Goal: Task Accomplishment & Management: Use online tool/utility

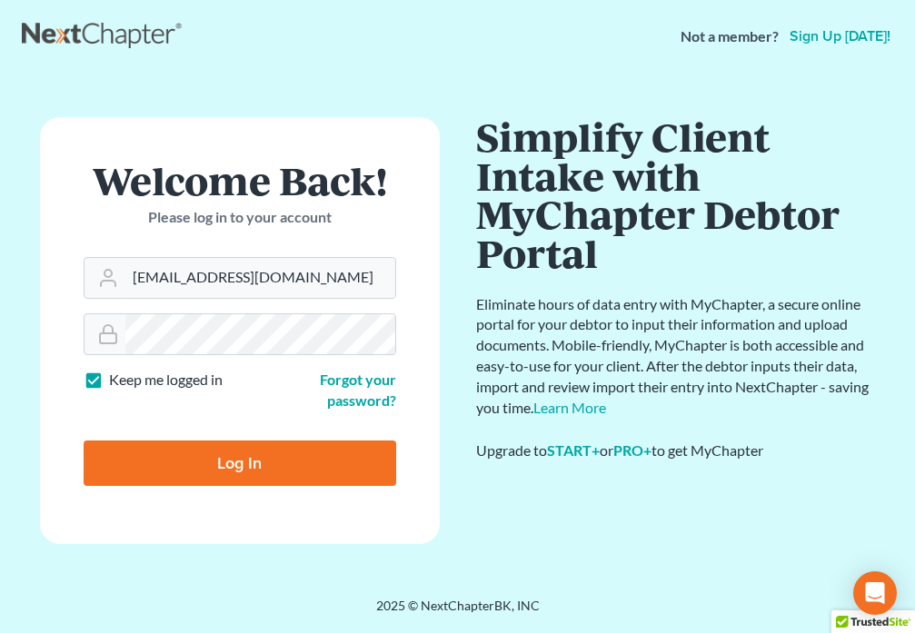
type input "[EMAIL_ADDRESS][DOMAIN_NAME]"
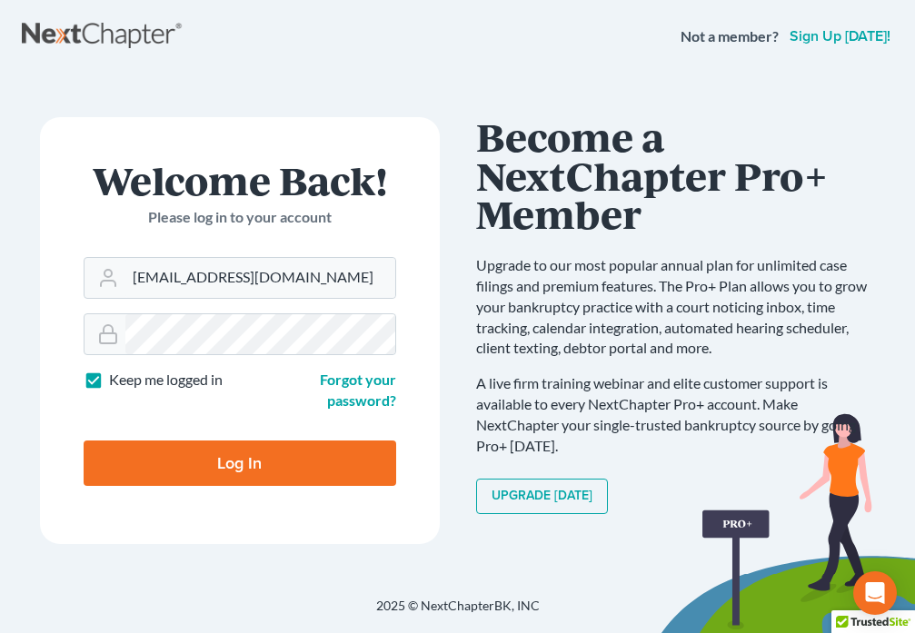
click at [219, 468] on input "Log In" at bounding box center [240, 463] width 312 height 45
type input "Thinking..."
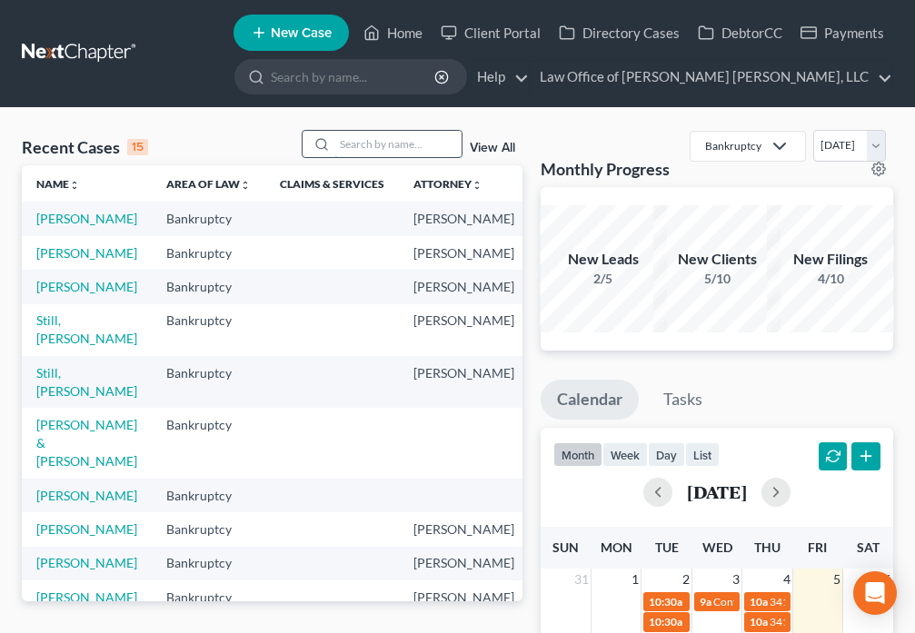
click at [379, 153] on input "search" at bounding box center [397, 144] width 127 height 26
type input "Brown"
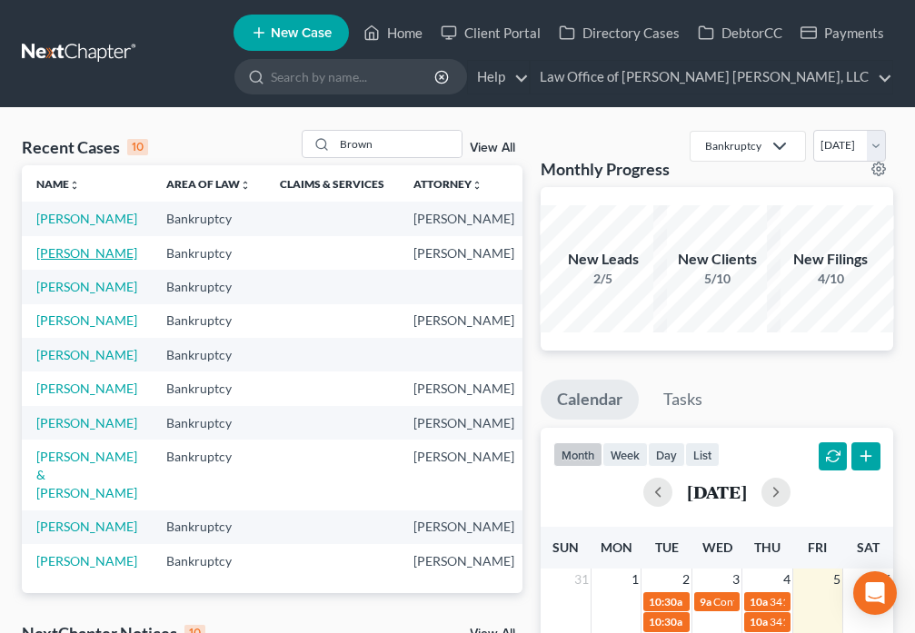
click at [50, 261] on link "[PERSON_NAME]" at bounding box center [86, 252] width 101 height 15
select select "6"
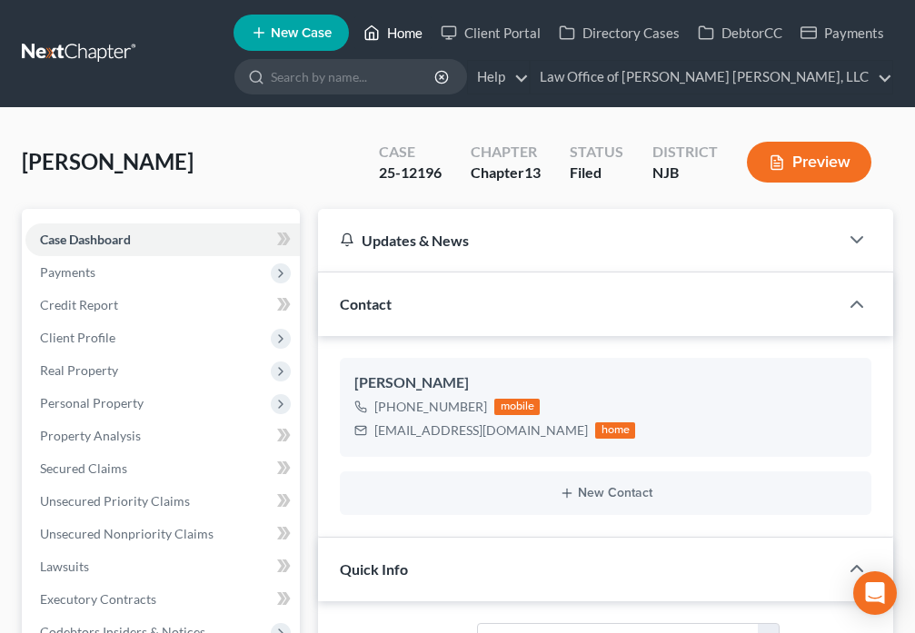
click at [378, 30] on icon at bounding box center [371, 33] width 13 height 14
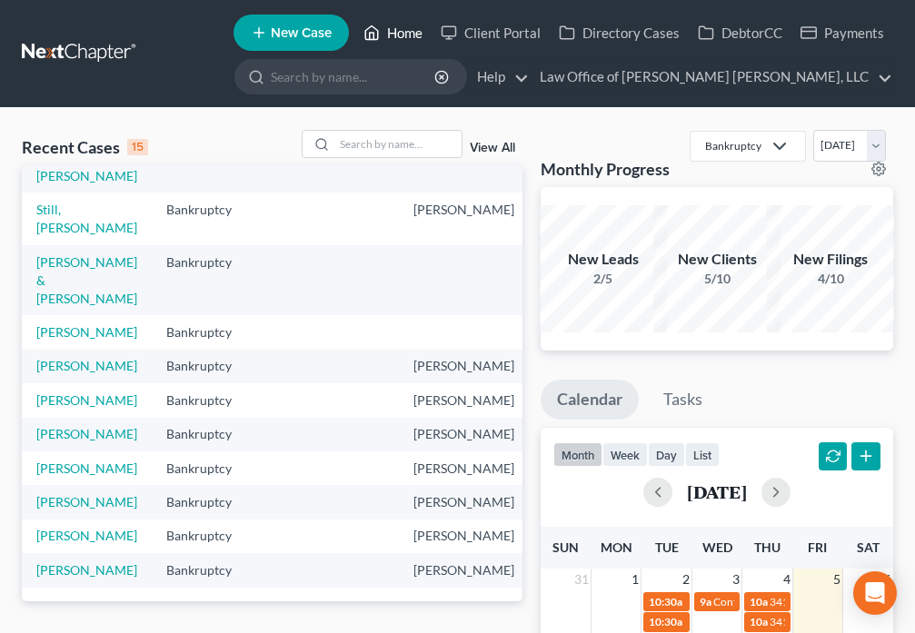
scroll to position [431, 0]
drag, startPoint x: 364, startPoint y: 146, endPoint x: 365, endPoint y: 137, distance: 9.1
click at [365, 143] on input "search" at bounding box center [397, 144] width 127 height 26
type input "Messeck"
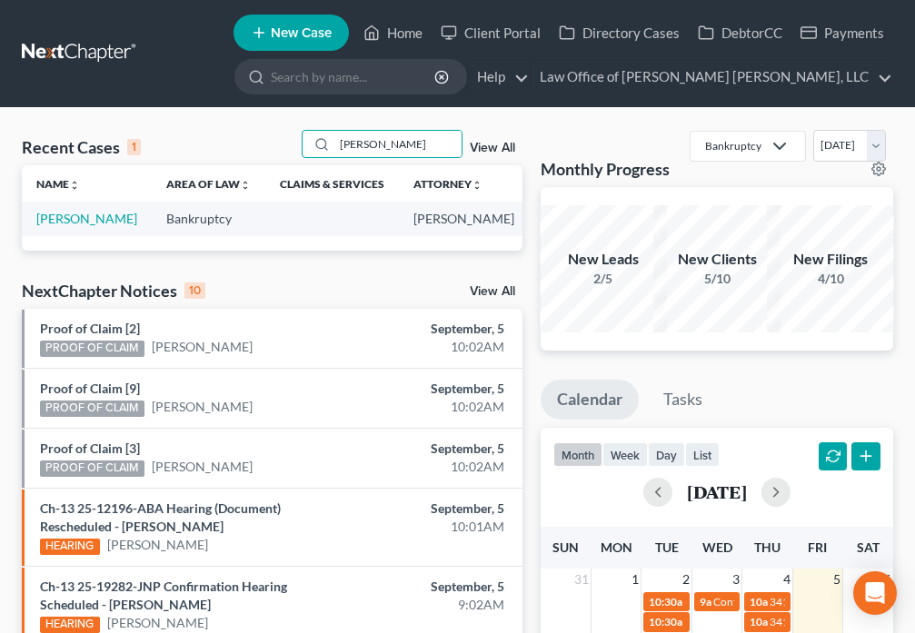
click at [60, 228] on td "Messeck, Michael" at bounding box center [87, 219] width 130 height 34
click at [63, 220] on link "Messeck, Michael" at bounding box center [86, 218] width 101 height 15
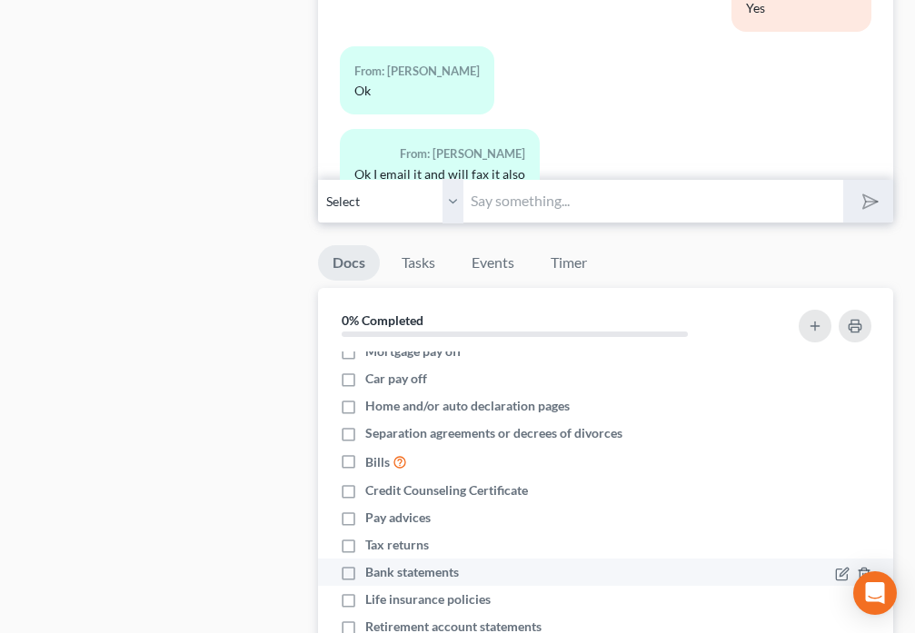
scroll to position [1726, 0]
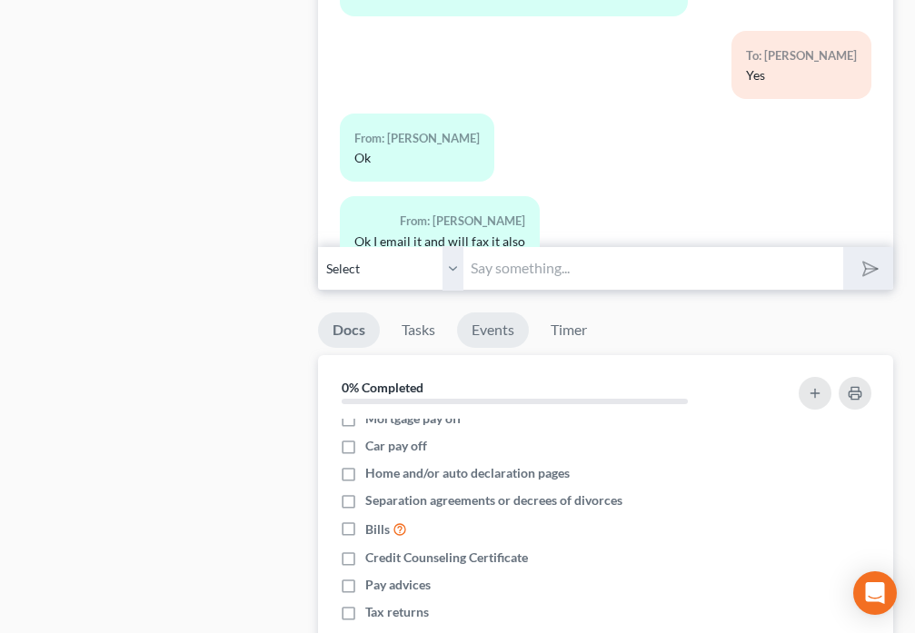
click at [491, 336] on link "Events" at bounding box center [493, 329] width 72 height 35
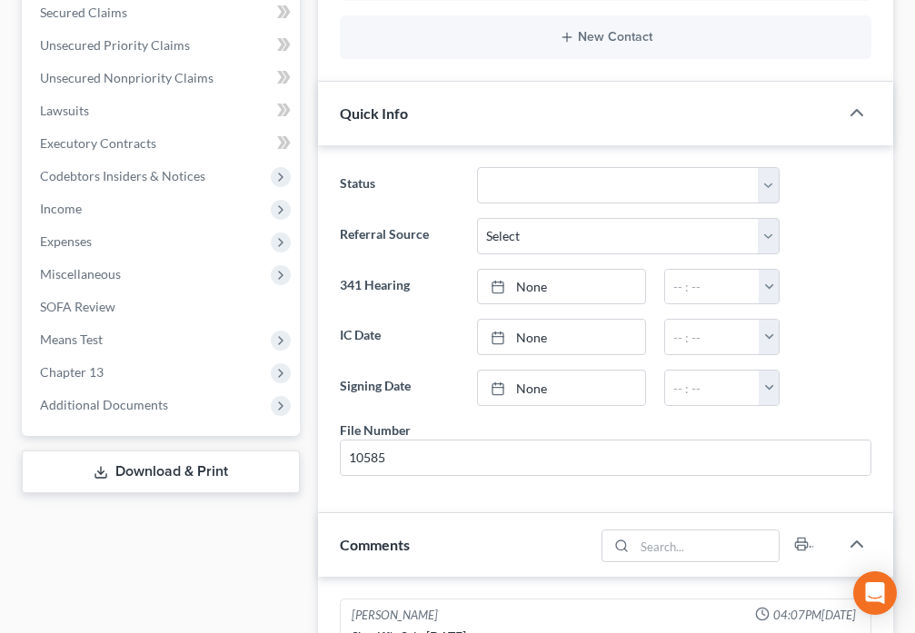
scroll to position [454, 0]
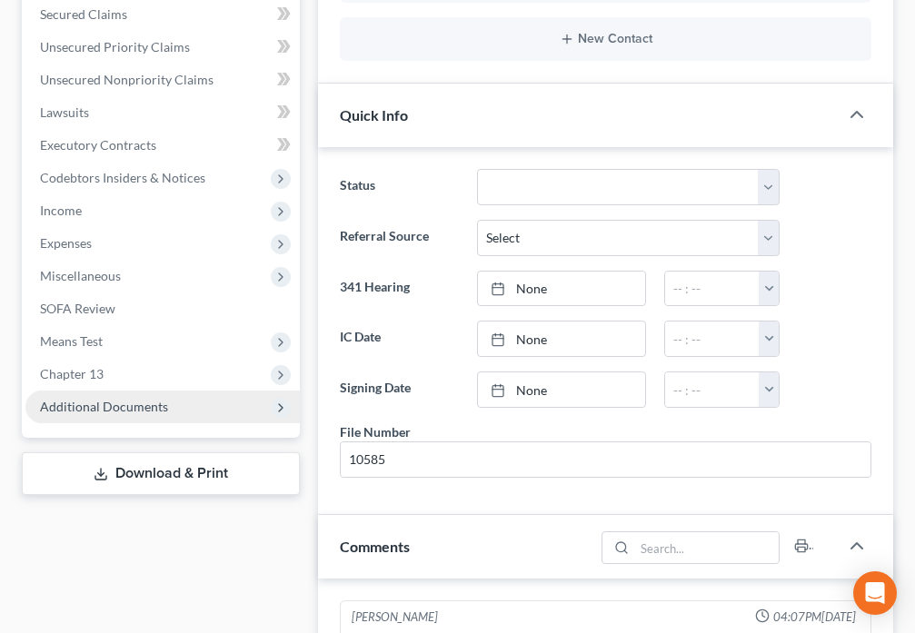
click at [116, 403] on span "Additional Documents" at bounding box center [104, 406] width 128 height 15
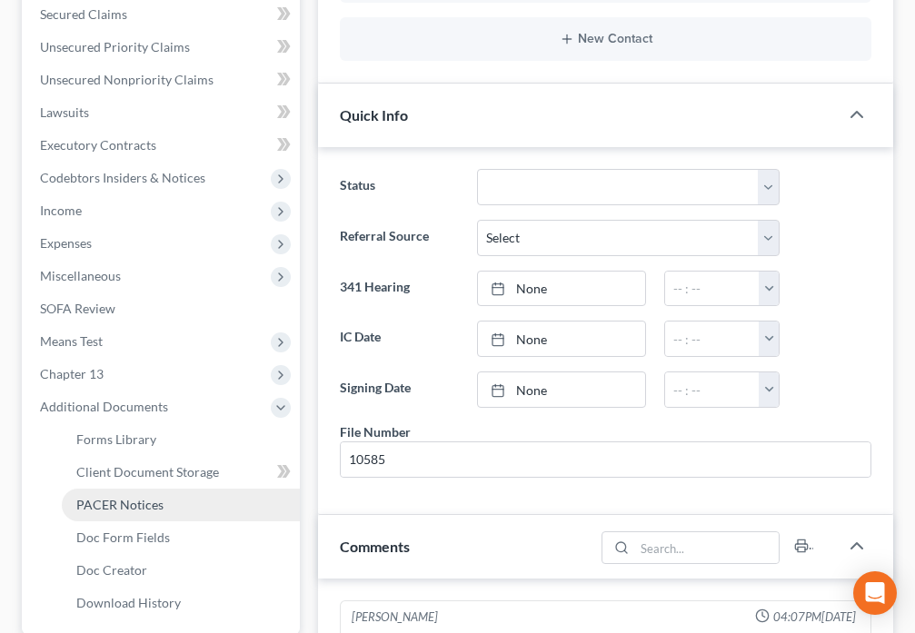
click at [156, 508] on span "PACER Notices" at bounding box center [119, 504] width 87 height 15
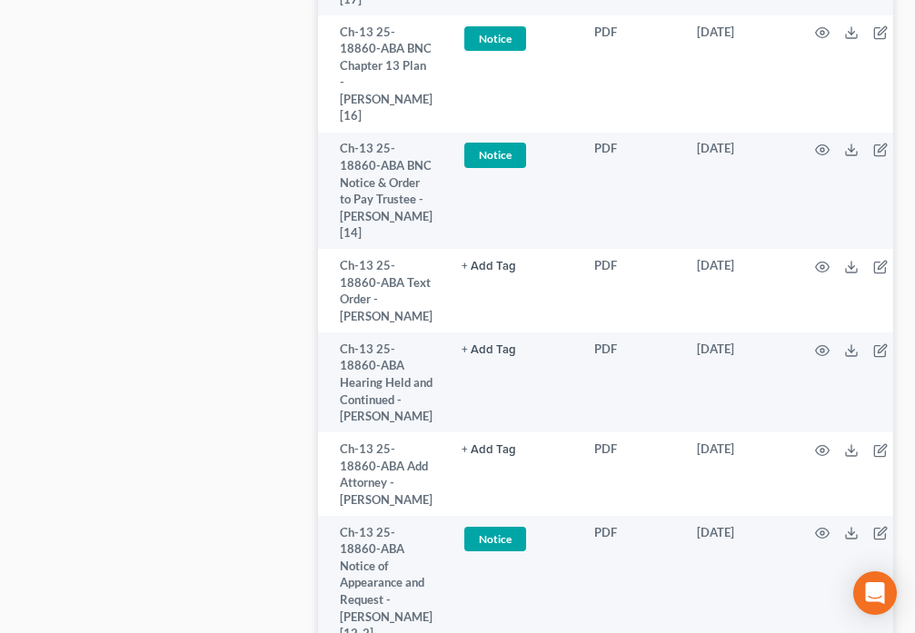
scroll to position [2183, 0]
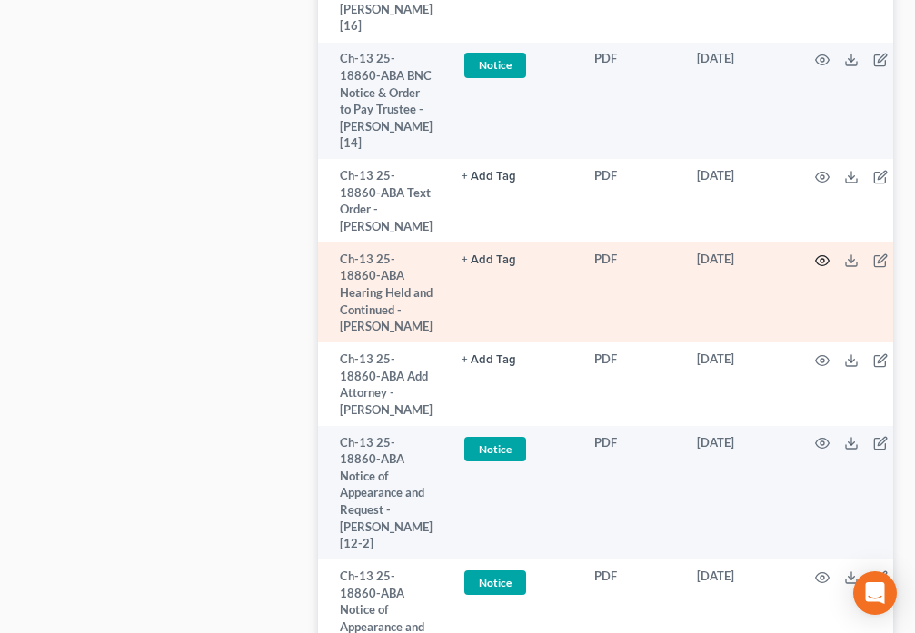
click at [819, 268] on icon "button" at bounding box center [822, 260] width 15 height 15
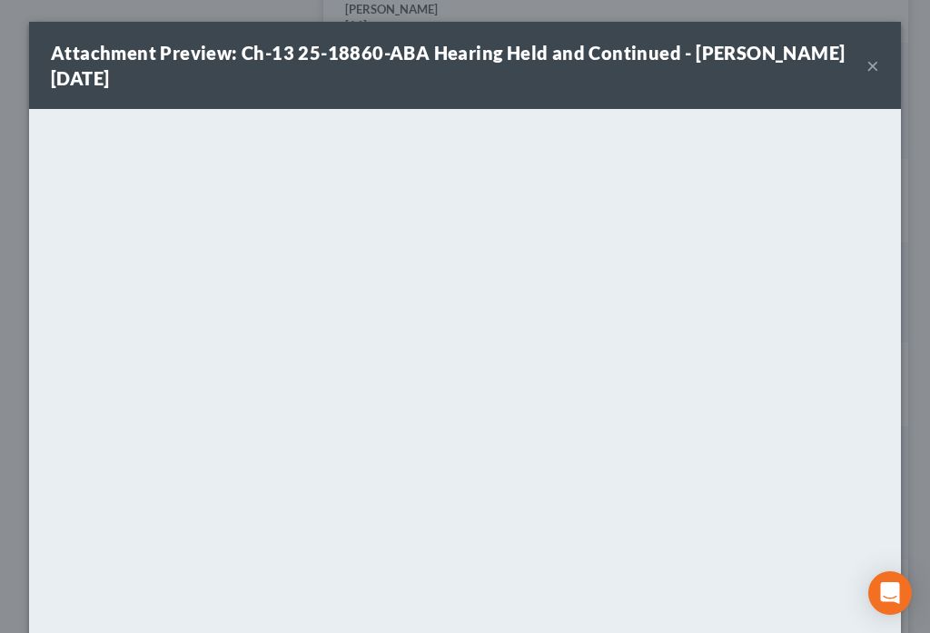
click at [867, 67] on button "×" at bounding box center [873, 66] width 13 height 22
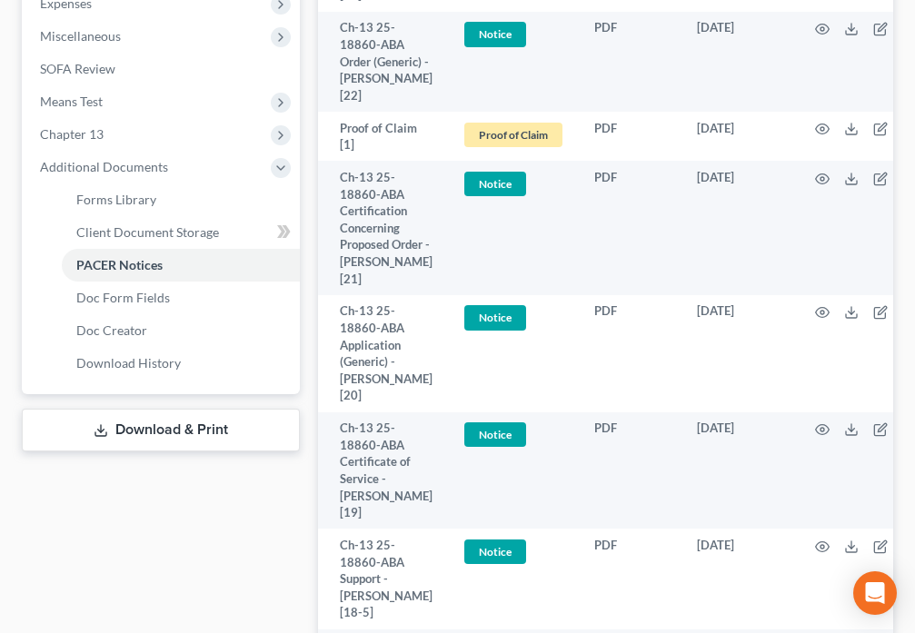
scroll to position [0, 0]
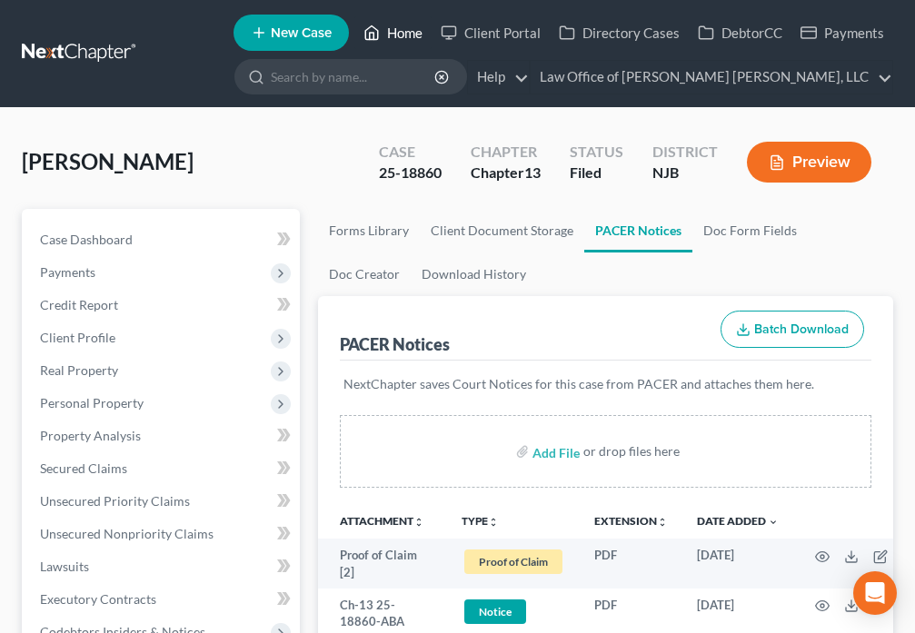
click at [374, 34] on polyline at bounding box center [372, 36] width 5 height 7
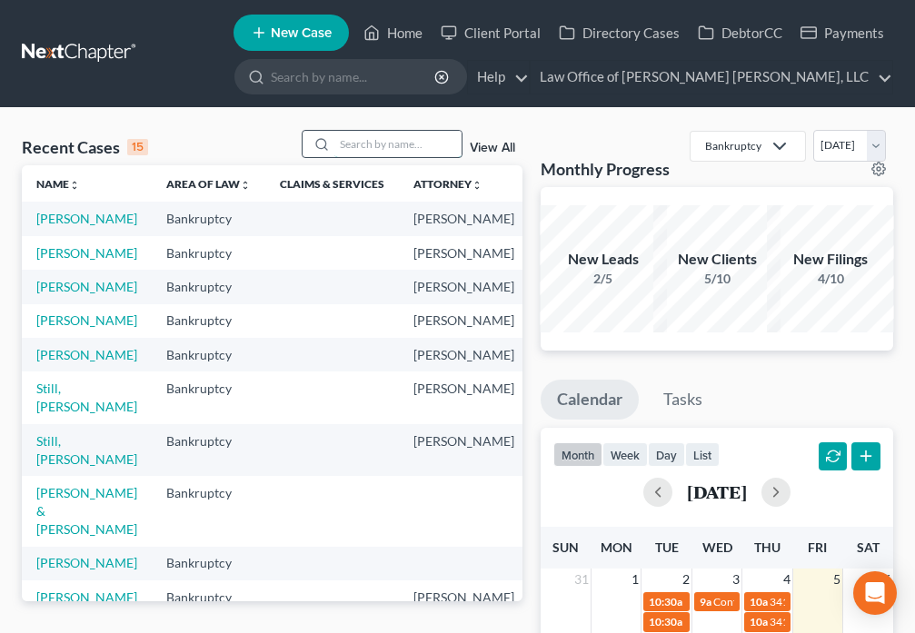
click at [342, 143] on input "search" at bounding box center [397, 144] width 127 height 26
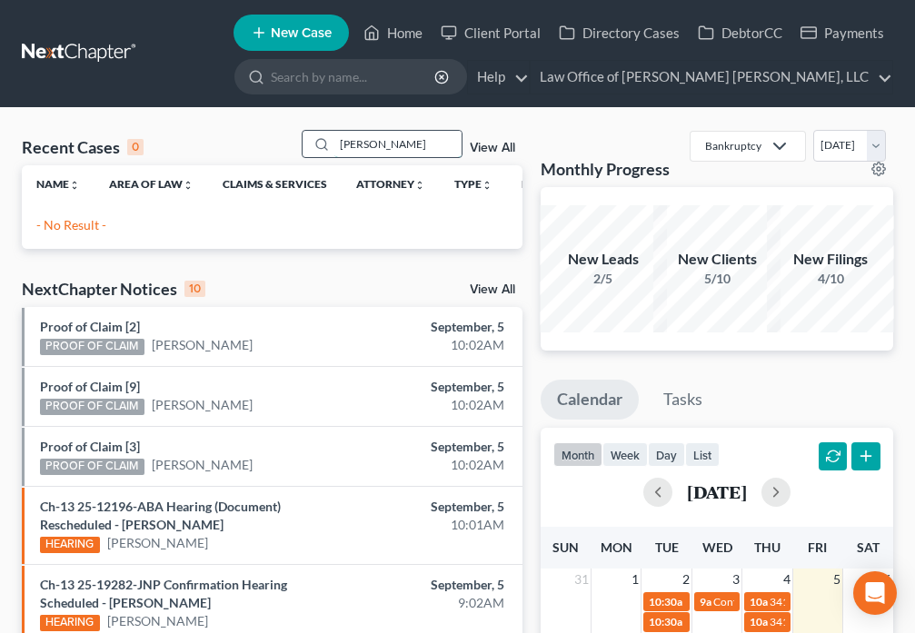
click at [395, 141] on input "Kenndy" at bounding box center [397, 144] width 127 height 26
type input "Kennedy"
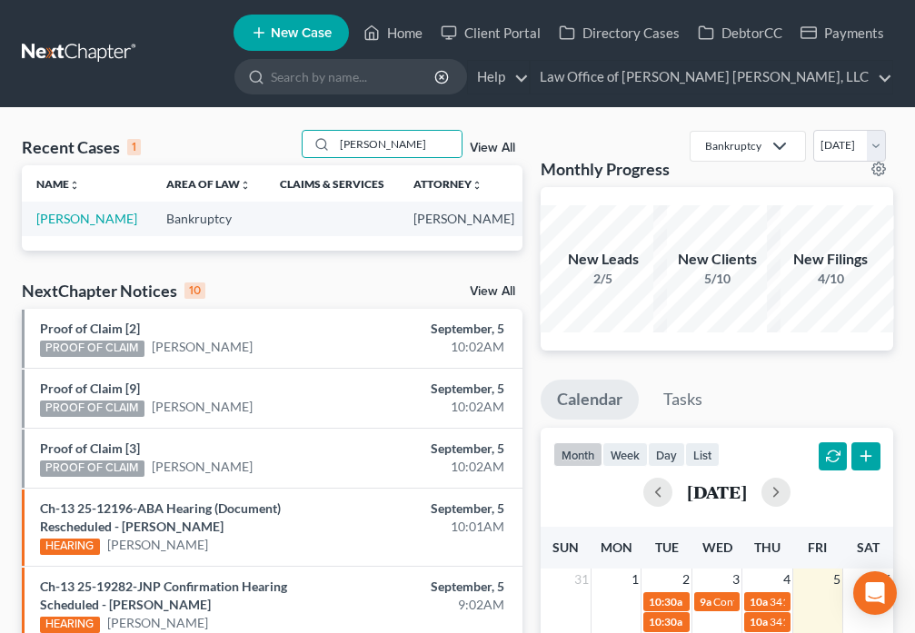
click at [78, 227] on td "Kennedy, Christopher" at bounding box center [87, 219] width 130 height 34
click at [63, 226] on link "Kennedy, Christopher" at bounding box center [86, 218] width 101 height 15
select select "6"
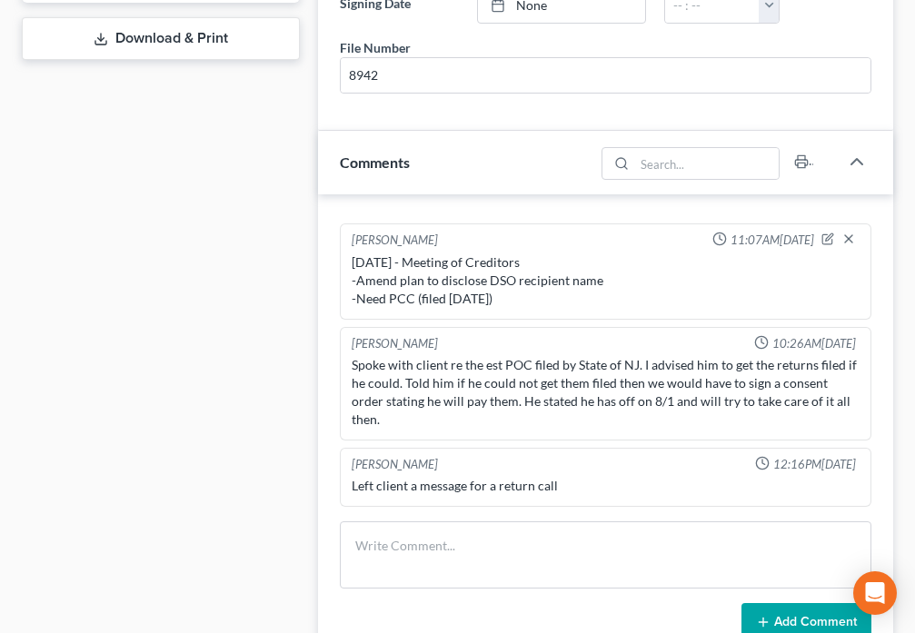
scroll to position [933, 0]
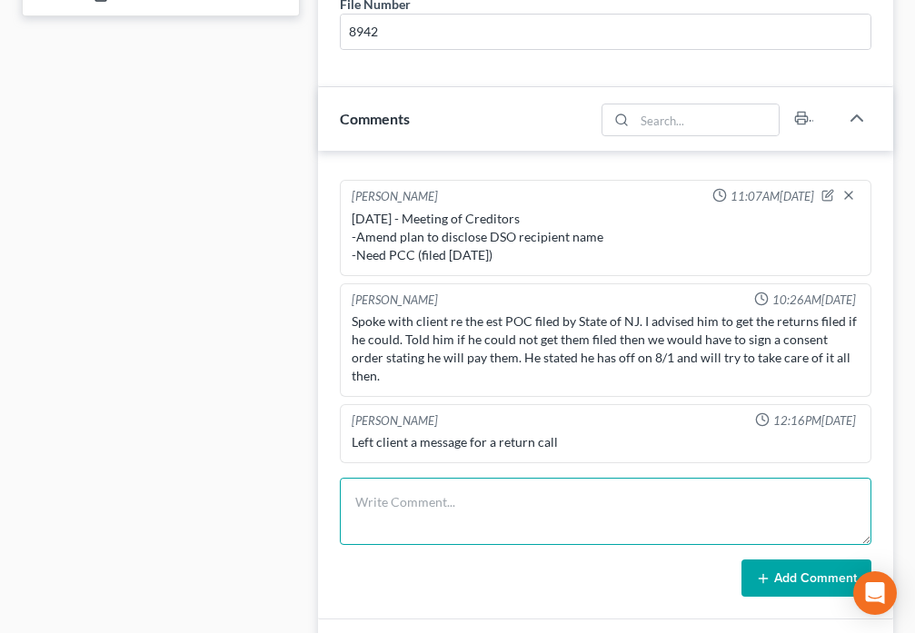
drag, startPoint x: 454, startPoint y: 507, endPoint x: 464, endPoint y: 490, distance: 19.9
click at [455, 507] on textarea at bounding box center [605, 511] width 531 height 67
type textarea "Left client message that his case will be dismissed on 9/10/25 if he does not m…"
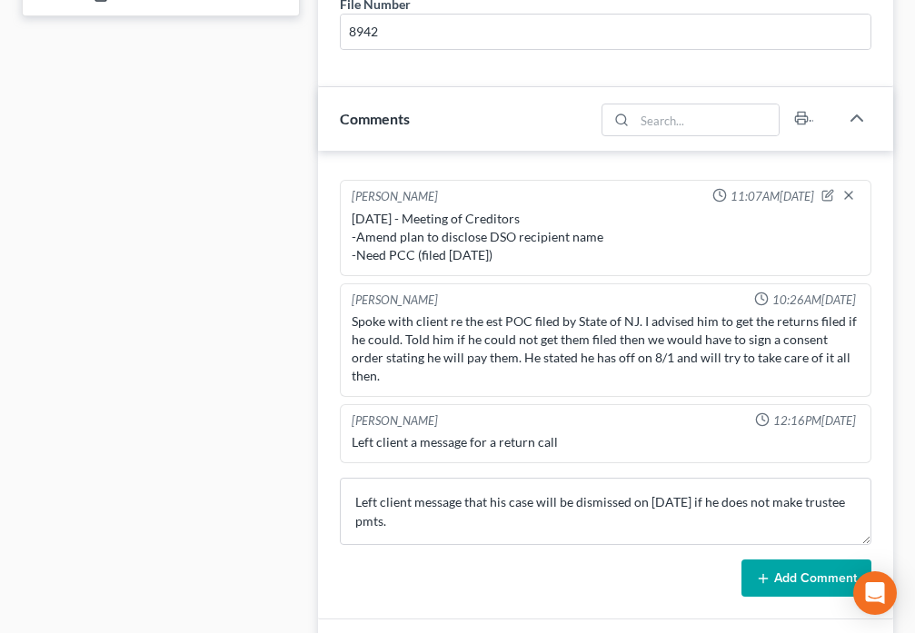
click at [768, 582] on icon at bounding box center [763, 578] width 15 height 15
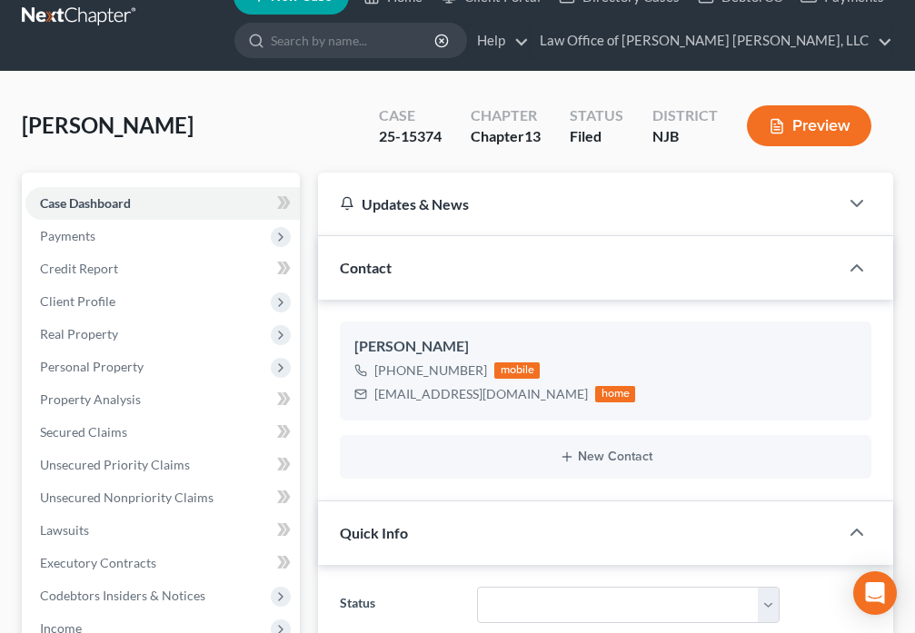
scroll to position [0, 0]
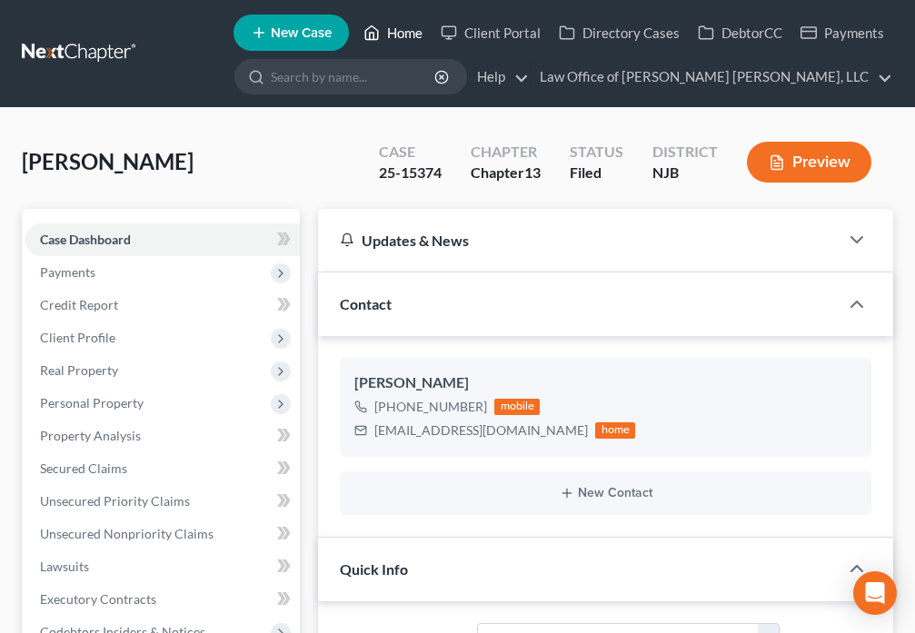
click at [396, 37] on link "Home" at bounding box center [392, 32] width 77 height 33
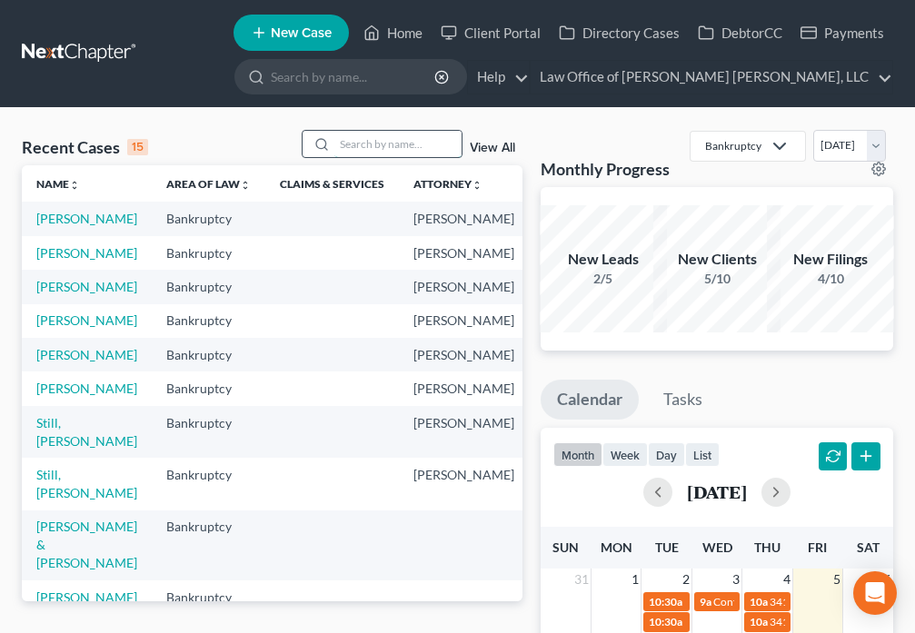
click at [365, 142] on input "search" at bounding box center [397, 144] width 127 height 26
type input "Morris"
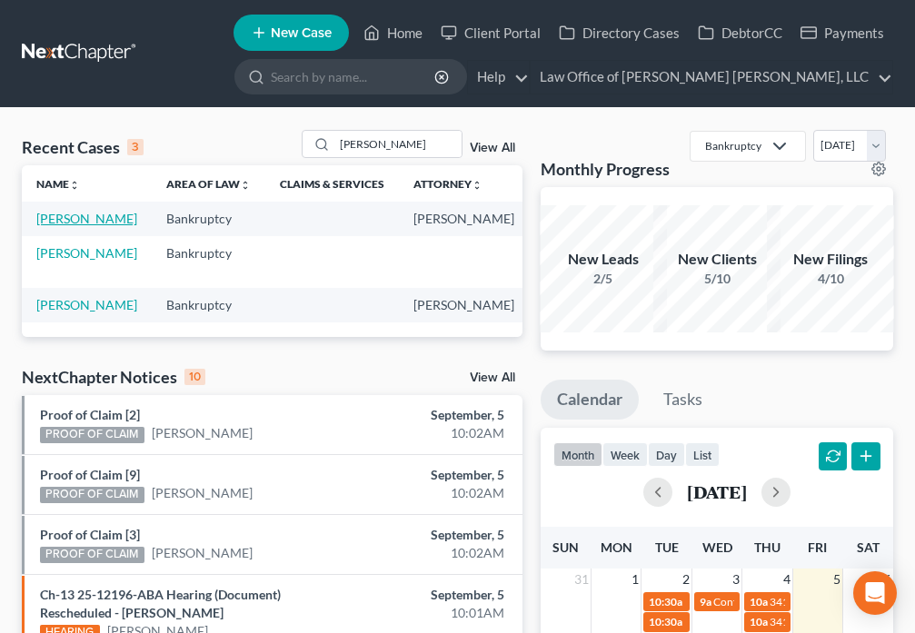
click at [55, 218] on link "Morris, Kristin" at bounding box center [86, 218] width 101 height 15
select select "6"
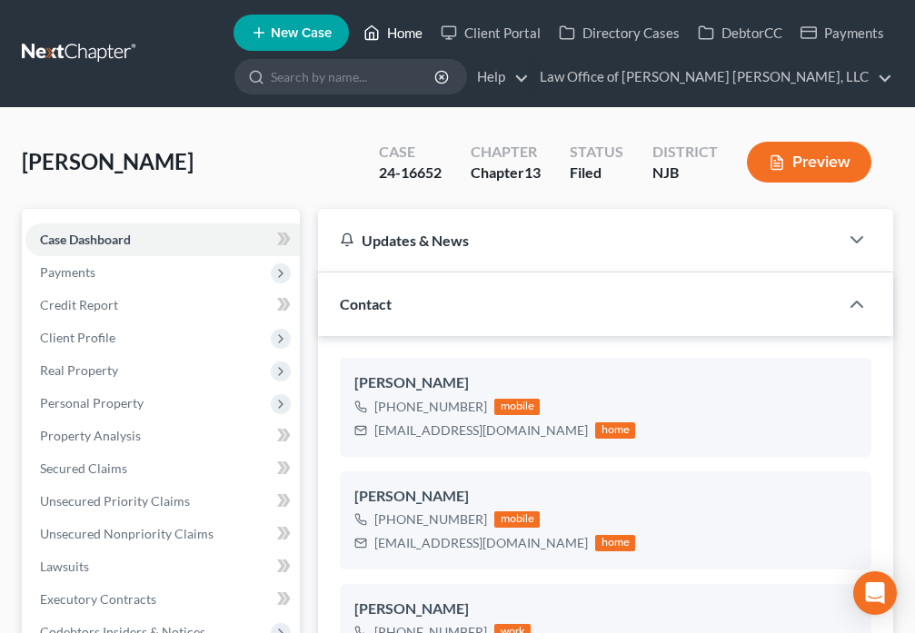
click at [393, 35] on link "Home" at bounding box center [392, 32] width 77 height 33
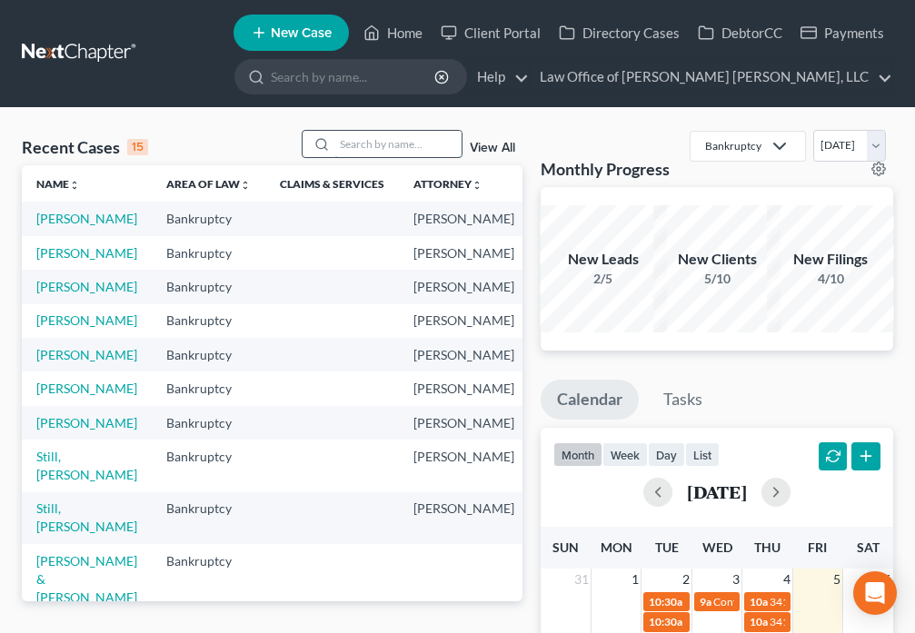
click at [385, 149] on input "search" at bounding box center [397, 144] width 127 height 26
type input "L"
type input "Pacione"
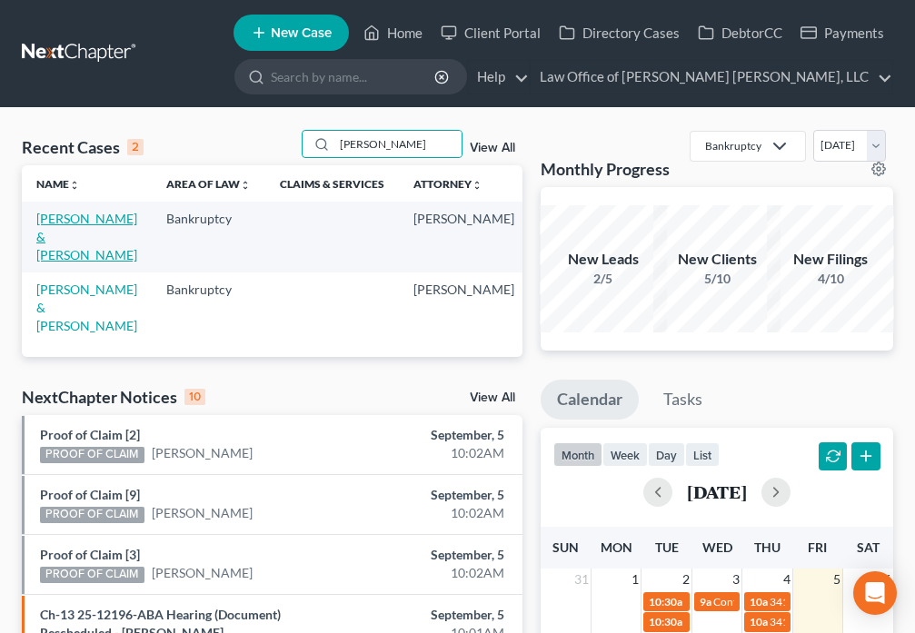
click at [61, 236] on link "Pacione, Nicholas & Kelly" at bounding box center [86, 237] width 101 height 52
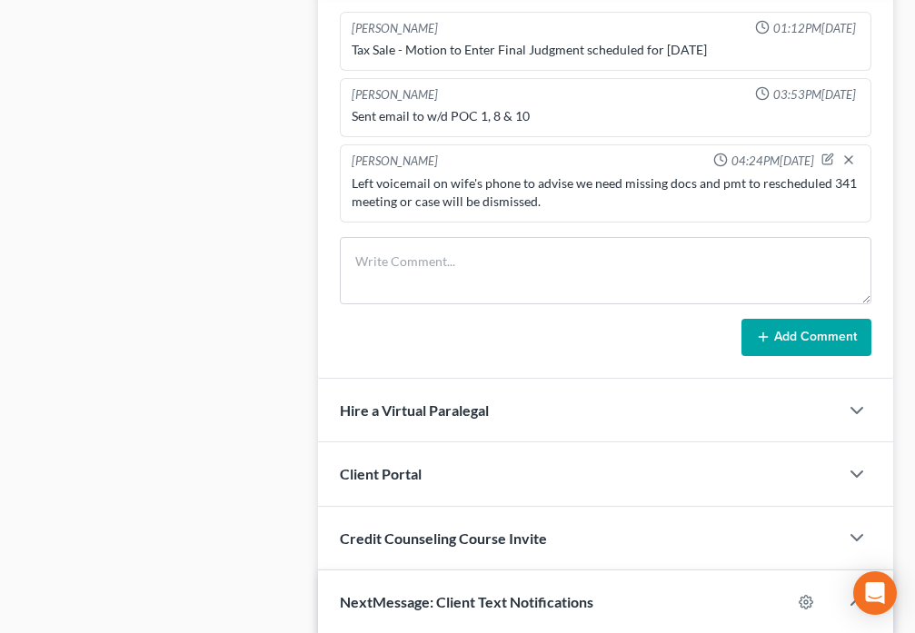
scroll to position [1145, 0]
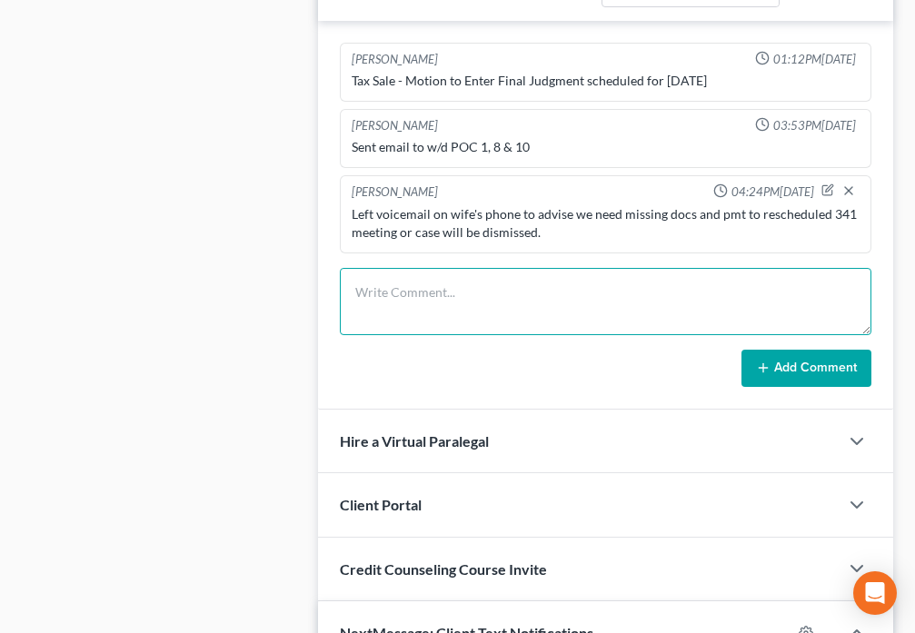
click at [467, 268] on textarea at bounding box center [605, 301] width 531 height 67
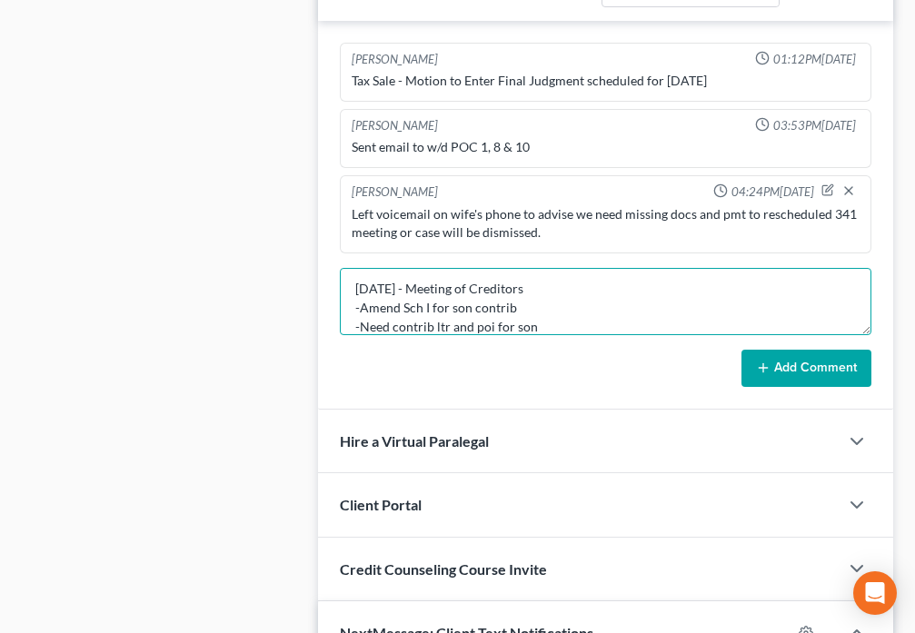
scroll to position [23, 0]
type textarea "9/4/25 - Meeting of Creditors -Amend Sch I for son contrib -Need contrib ltr an…"
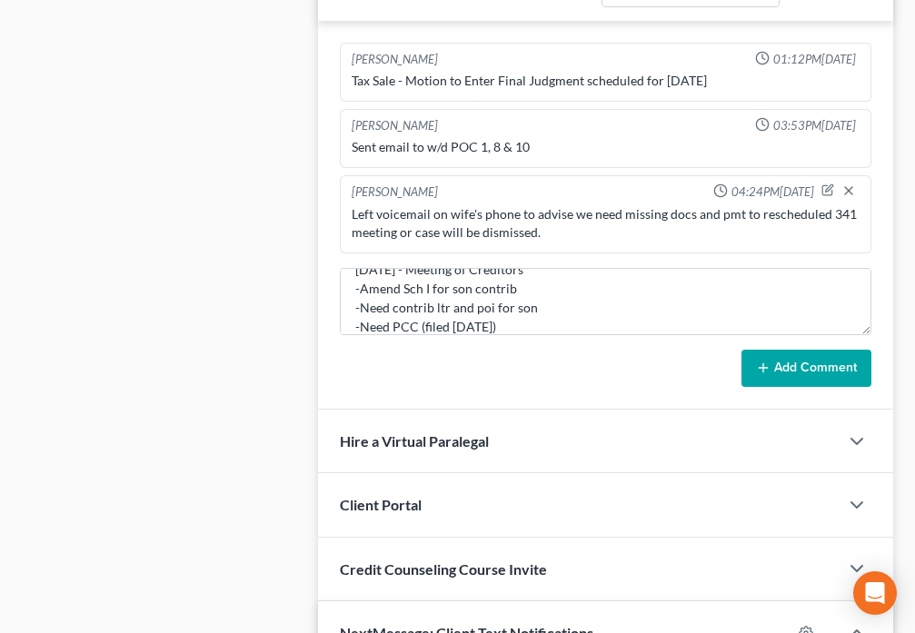
click at [787, 350] on button "Add Comment" at bounding box center [806, 369] width 130 height 38
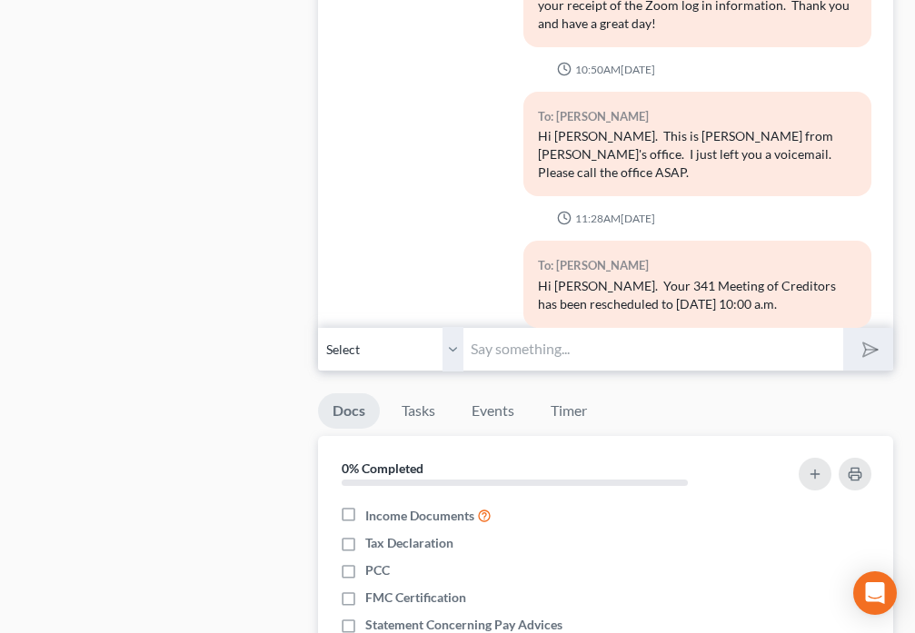
scroll to position [2246, 0]
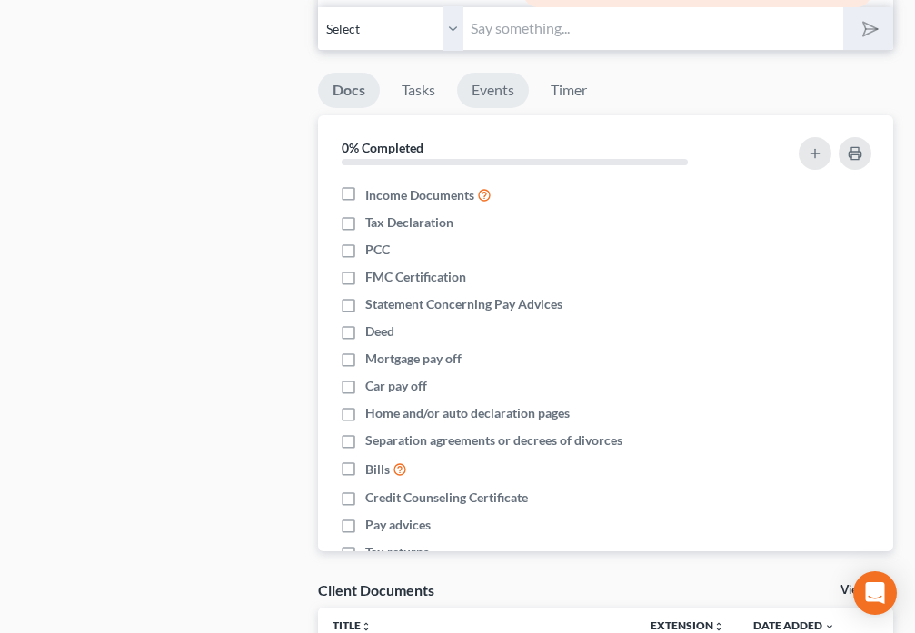
click at [514, 73] on link "Events" at bounding box center [493, 90] width 72 height 35
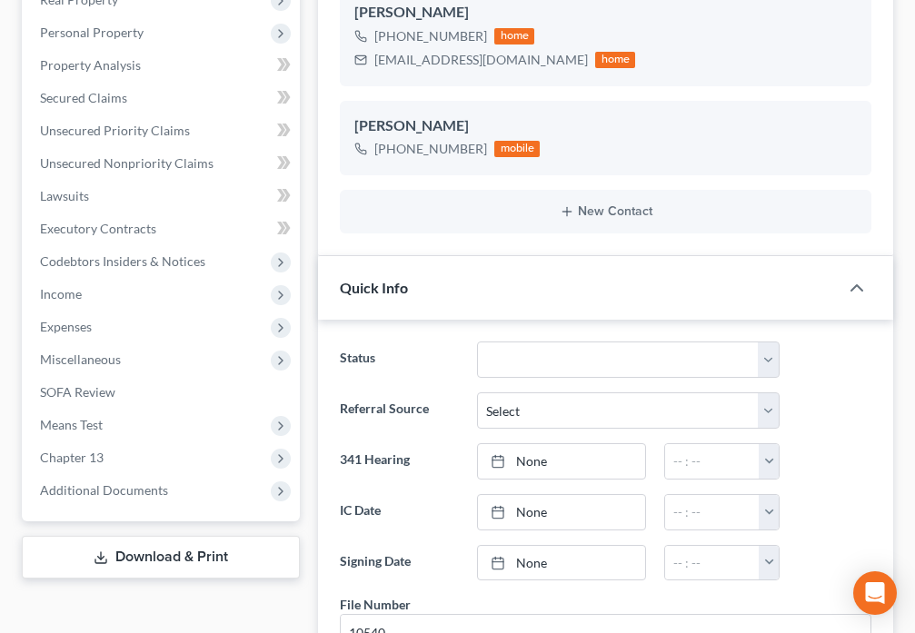
scroll to position [419, 0]
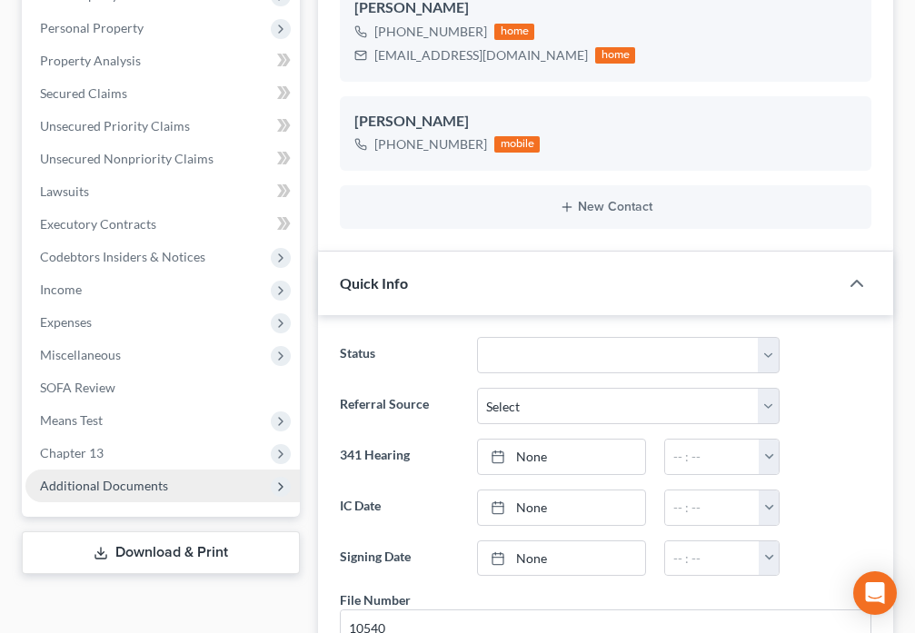
click at [155, 478] on span "Additional Documents" at bounding box center [104, 485] width 128 height 15
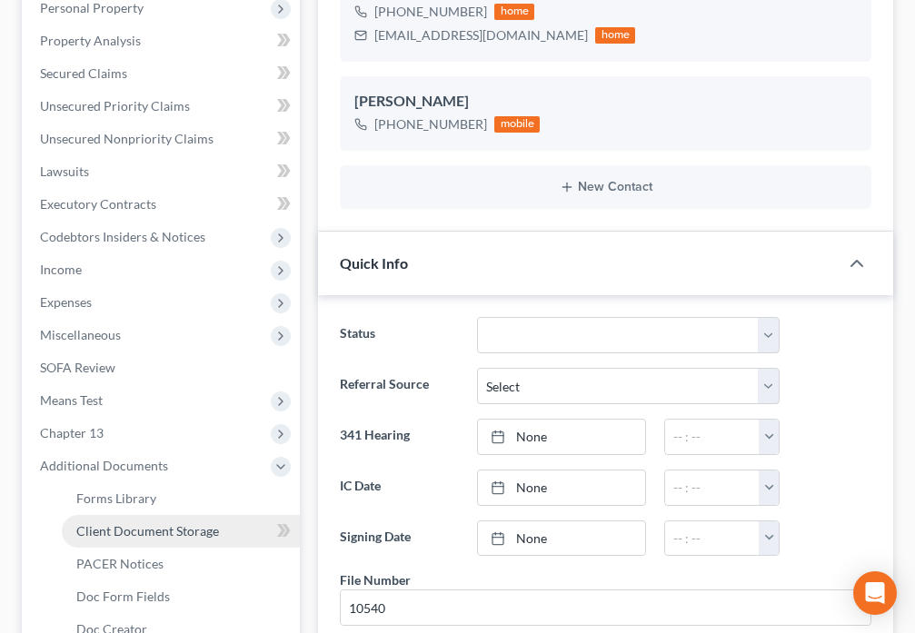
scroll to position [440, 0]
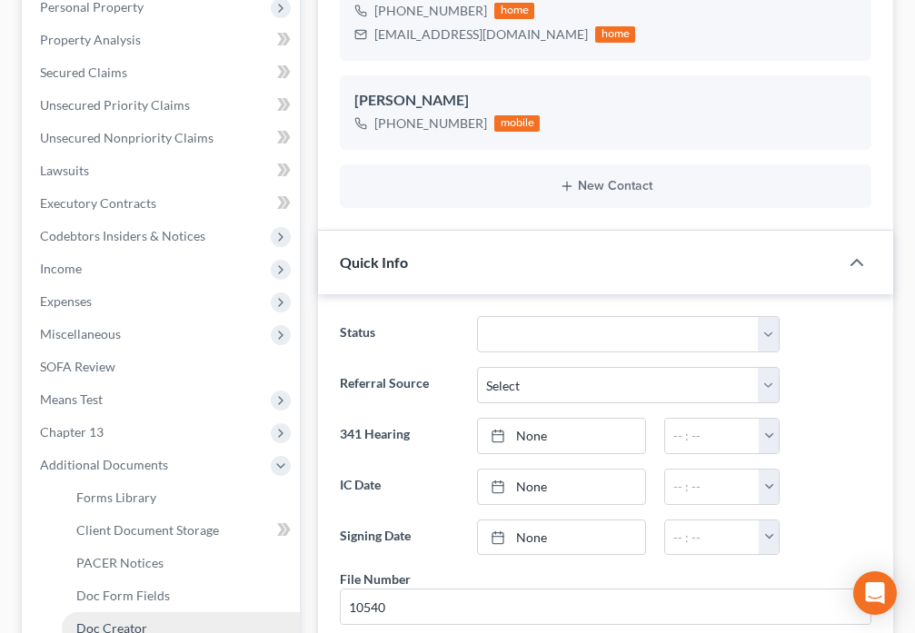
click at [182, 612] on link "Doc Creator" at bounding box center [181, 628] width 238 height 33
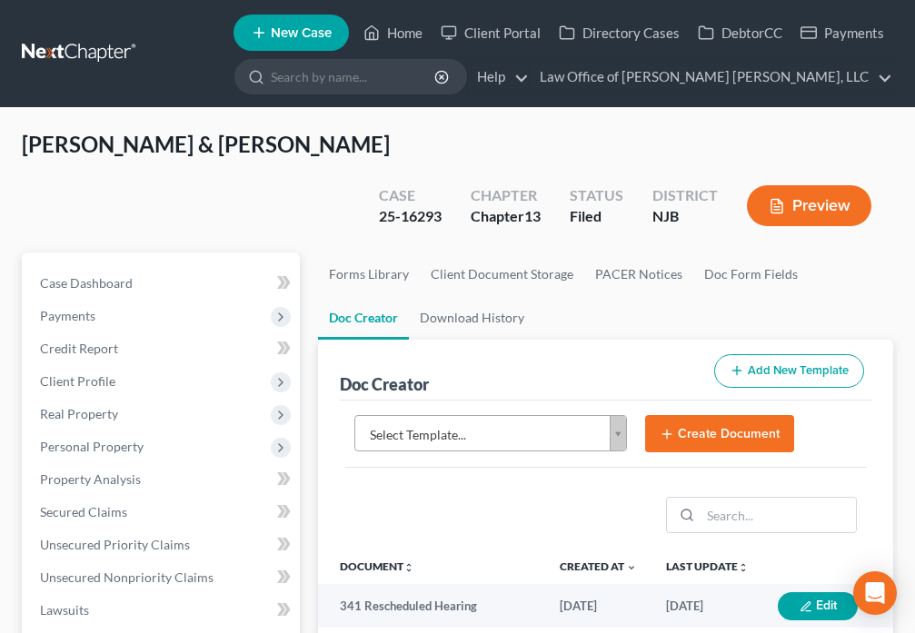
click at [610, 392] on body "Home New Case Client Portal Directory Cases DebtorCC Payments Law Office of Dav…" at bounding box center [457, 629] width 915 height 1258
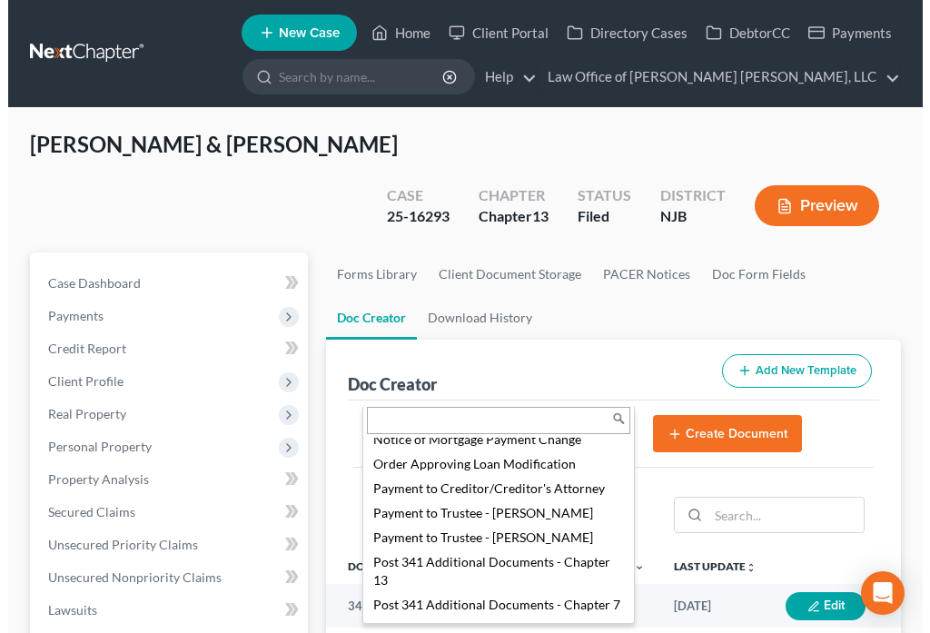
scroll to position [2310, 0]
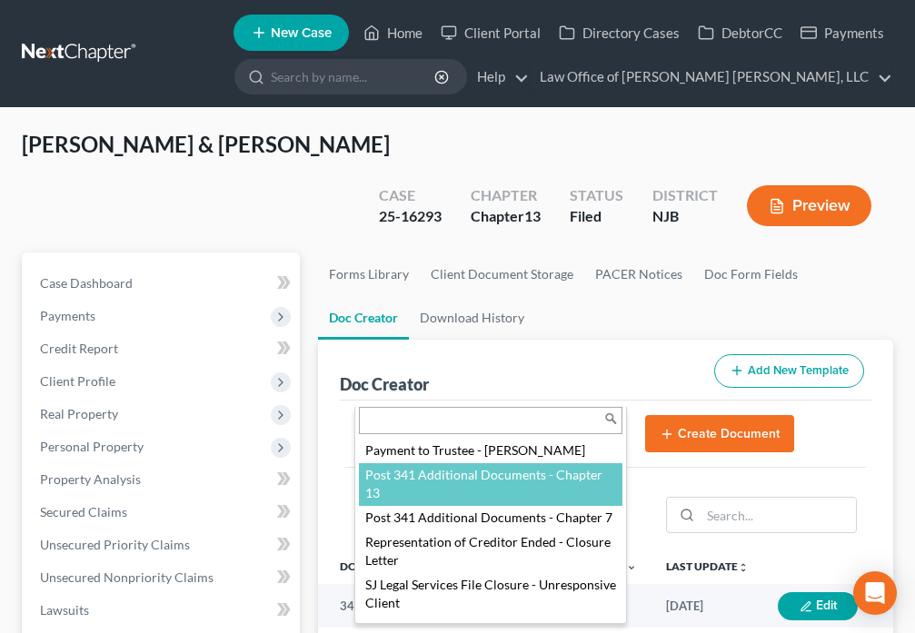
select select "89004"
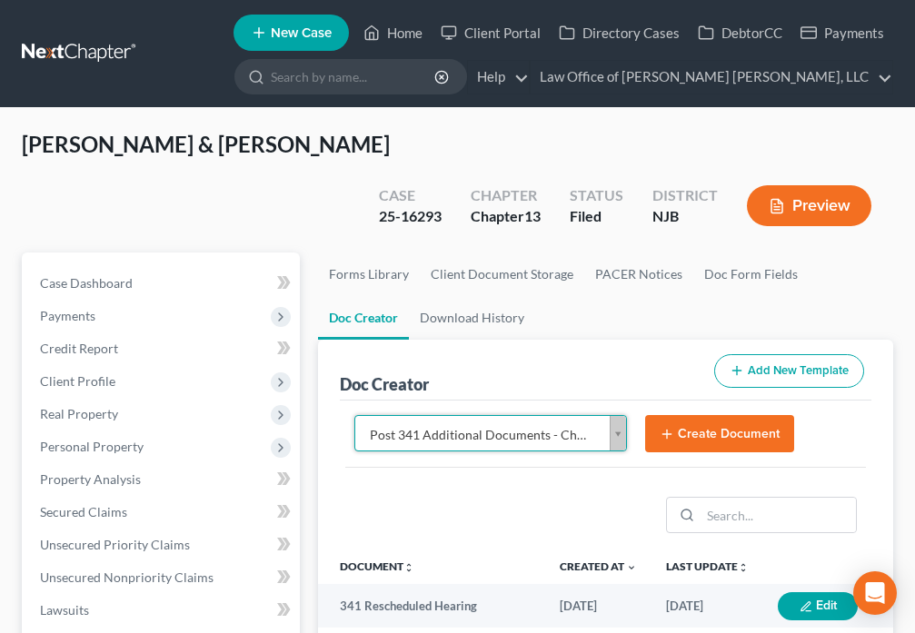
click at [681, 415] on button "Create Document" at bounding box center [719, 434] width 149 height 38
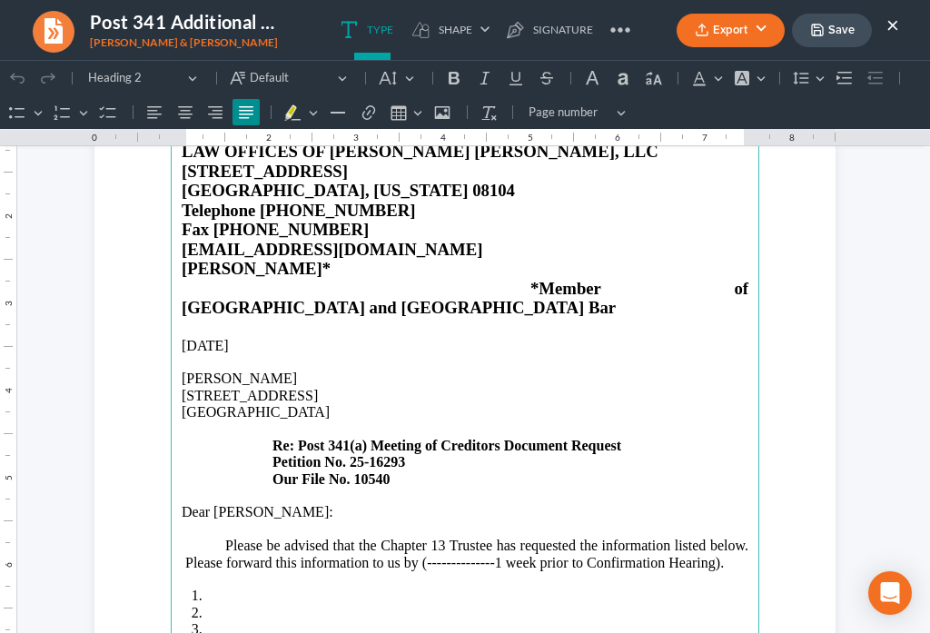
scroll to position [170, 0]
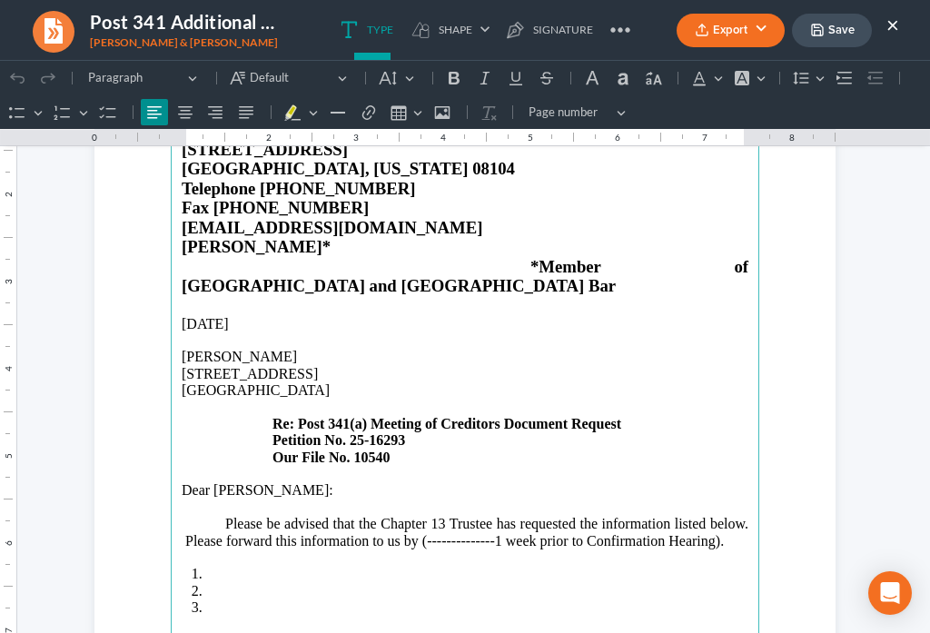
click at [304, 349] on p "Nicholas Pacione" at bounding box center [465, 357] width 567 height 16
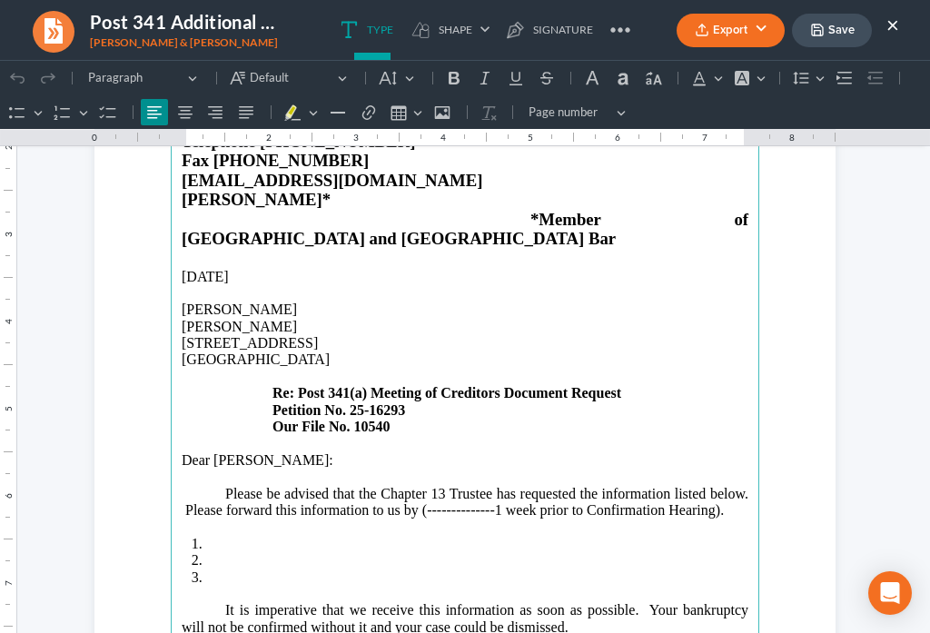
scroll to position [233, 0]
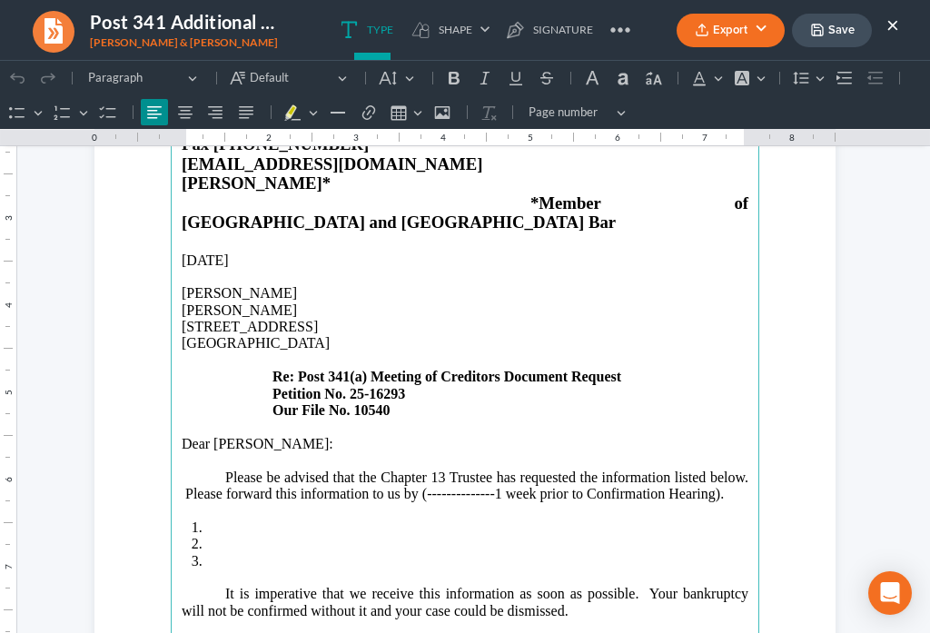
click at [259, 436] on p "Dear Nicholas Pacione:" at bounding box center [465, 444] width 567 height 16
click at [706, 470] on p "Please be advised that the Chapter 13 Trustee has requested the information lis…" at bounding box center [465, 487] width 567 height 34
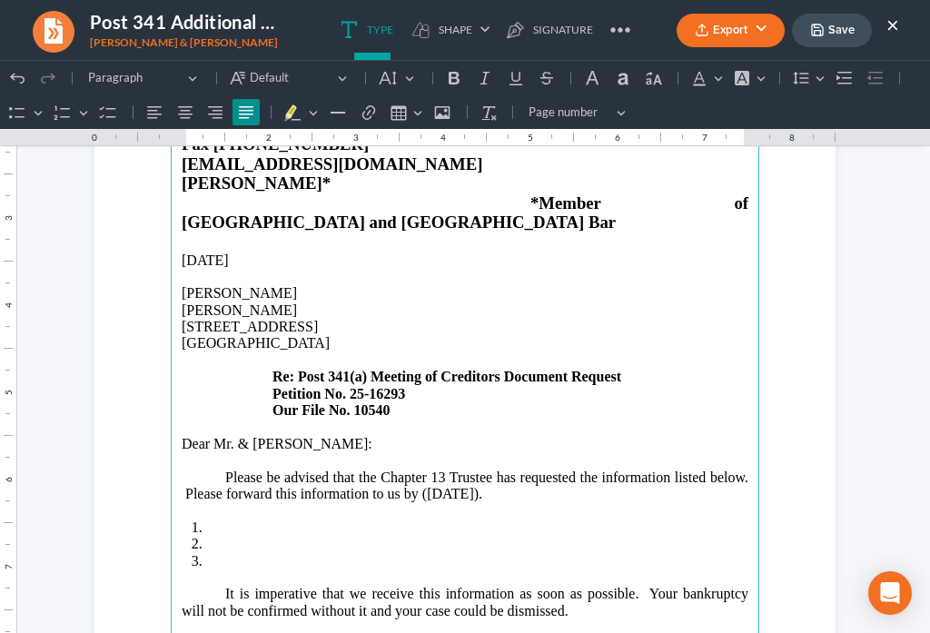
click at [207, 520] on li "Rich Text Editor, page-0-main" at bounding box center [477, 528] width 542 height 16
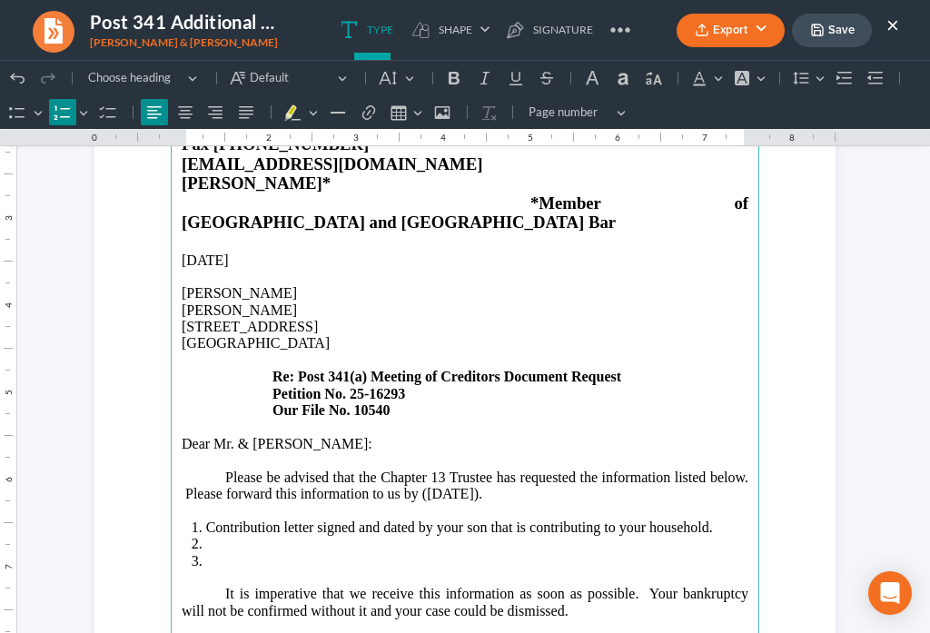
click at [212, 536] on li "Rich Text Editor, page-0-main" at bounding box center [477, 544] width 542 height 16
click at [698, 520] on li "Contribution letter signed and dated by your son that is contributing to your h…" at bounding box center [477, 528] width 542 height 16
click at [702, 520] on li "Contribution letter signed and dated by your son that is contributing to your h…" at bounding box center [477, 528] width 542 height 16
click at [206, 520] on li "Contribution letter signed and dated by your son (." at bounding box center [477, 528] width 542 height 16
click at [366, 520] on li "Enclosed contribution letter signed and dated by your son (." at bounding box center [477, 528] width 542 height 16
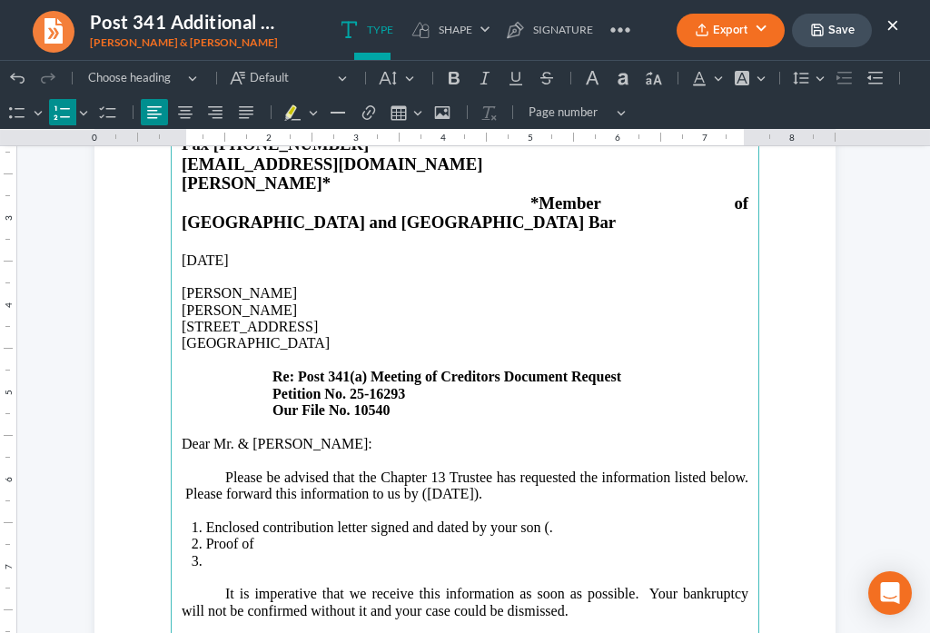
click at [362, 520] on li "Enclosed contribution letter signed and dated by your son (." at bounding box center [477, 528] width 542 height 16
click at [578, 520] on li "Enclosed contribution letter to be signed and dated by your son (." at bounding box center [477, 528] width 542 height 16
drag, startPoint x: 263, startPoint y: 506, endPoint x: 277, endPoint y: 501, distance: 14.4
click at [264, 536] on li "Proof of" at bounding box center [477, 544] width 542 height 16
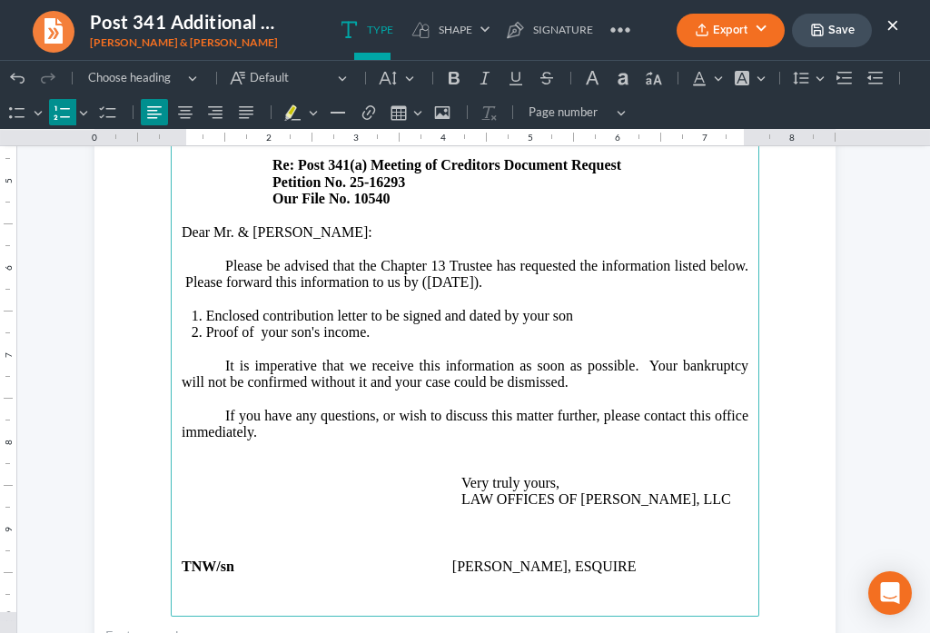
scroll to position [488, 0]
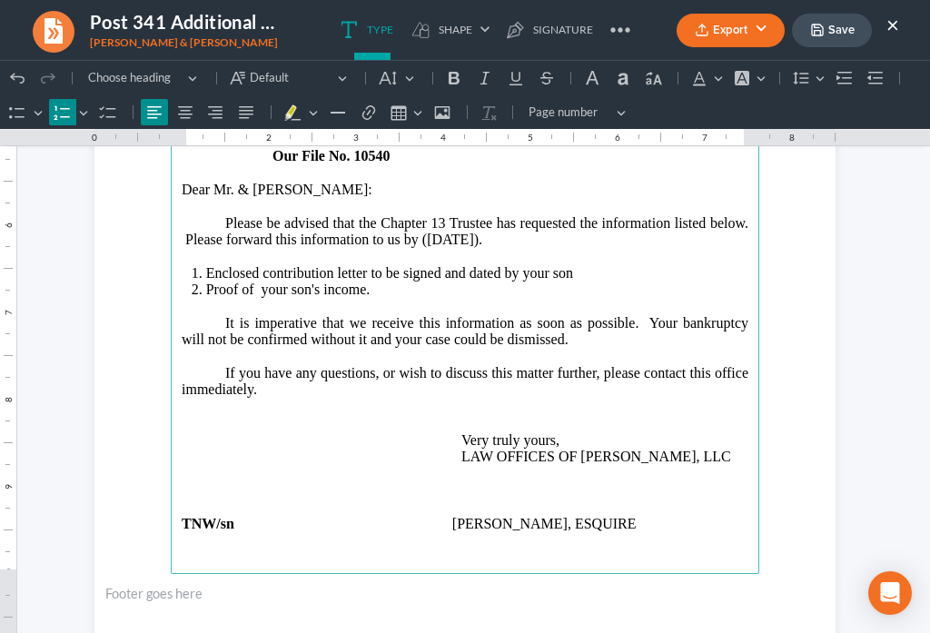
click at [273, 365] on p "If you have any questions, or wish to discuss this matter further, please conta…" at bounding box center [465, 415] width 567 height 100
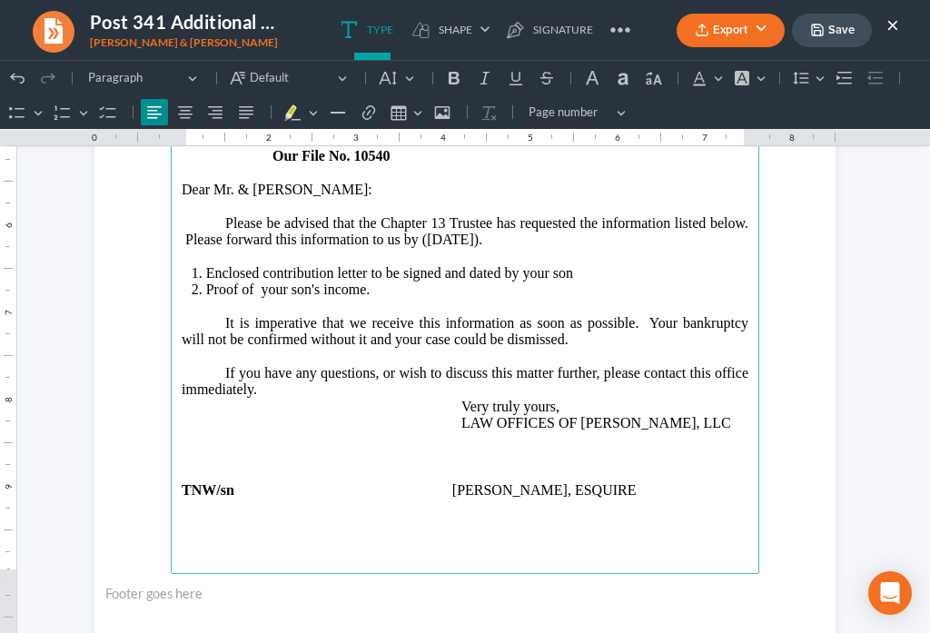
click at [182, 481] on main "LAW OFFICES OF DAVID PAUL DANIELS, LLC 2985 Yorkship Square, Suite 1A Camden, N…" at bounding box center [465, 181] width 589 height 785
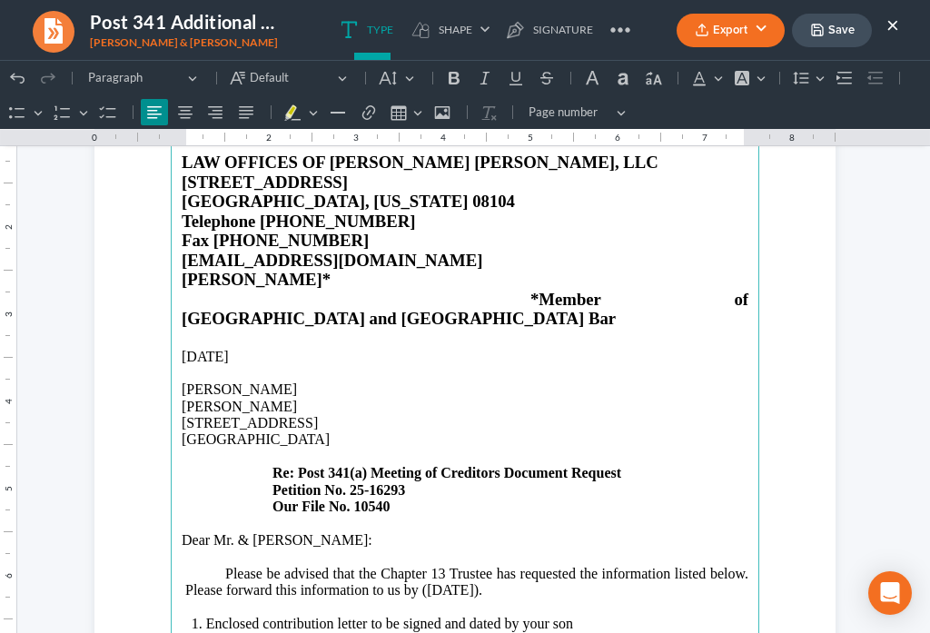
scroll to position [0, 0]
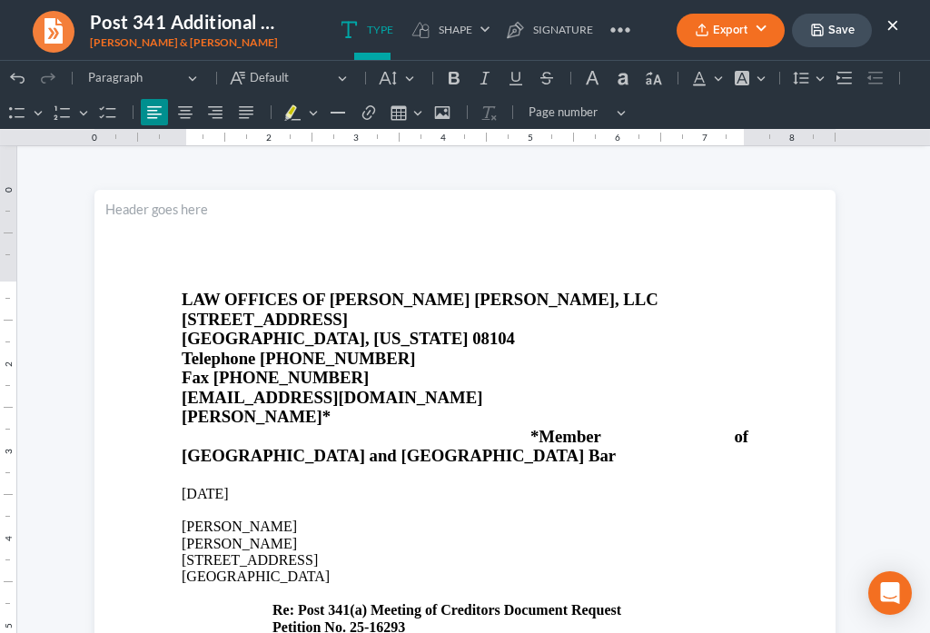
click at [818, 40] on button "Save" at bounding box center [832, 31] width 80 height 34
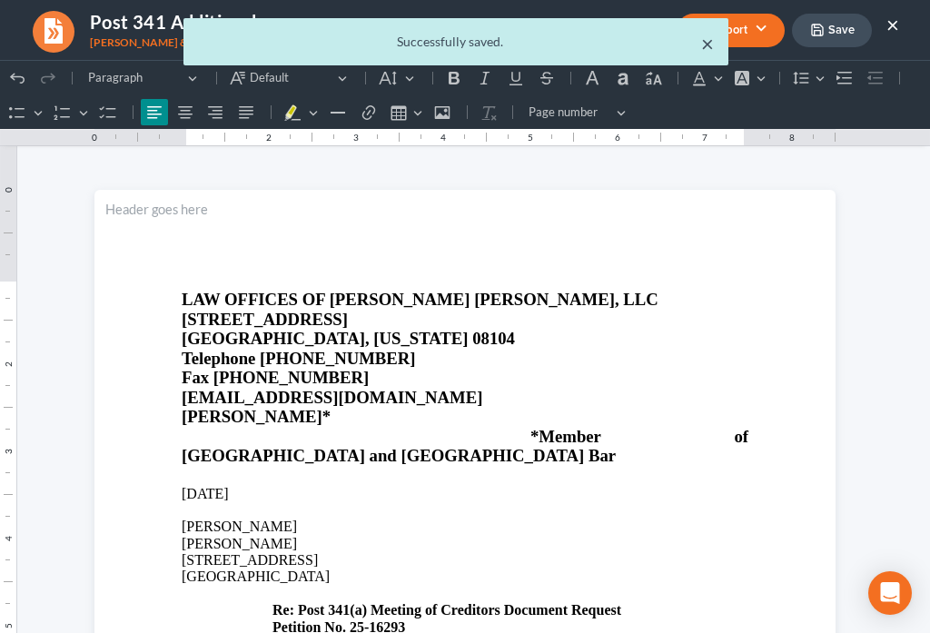
click at [708, 50] on button "×" at bounding box center [707, 44] width 13 height 22
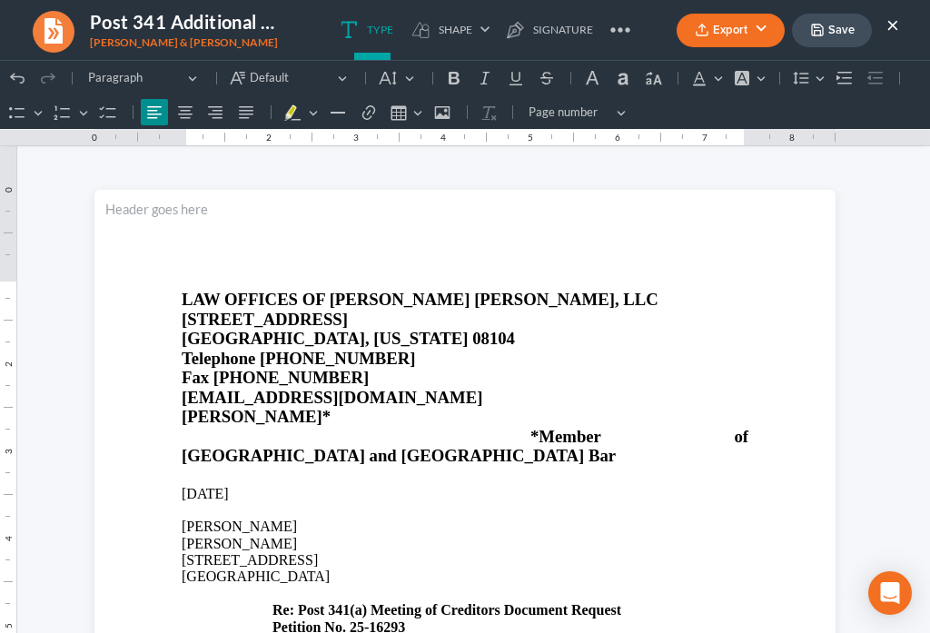
click at [709, 41] on button "Export" at bounding box center [731, 31] width 108 height 34
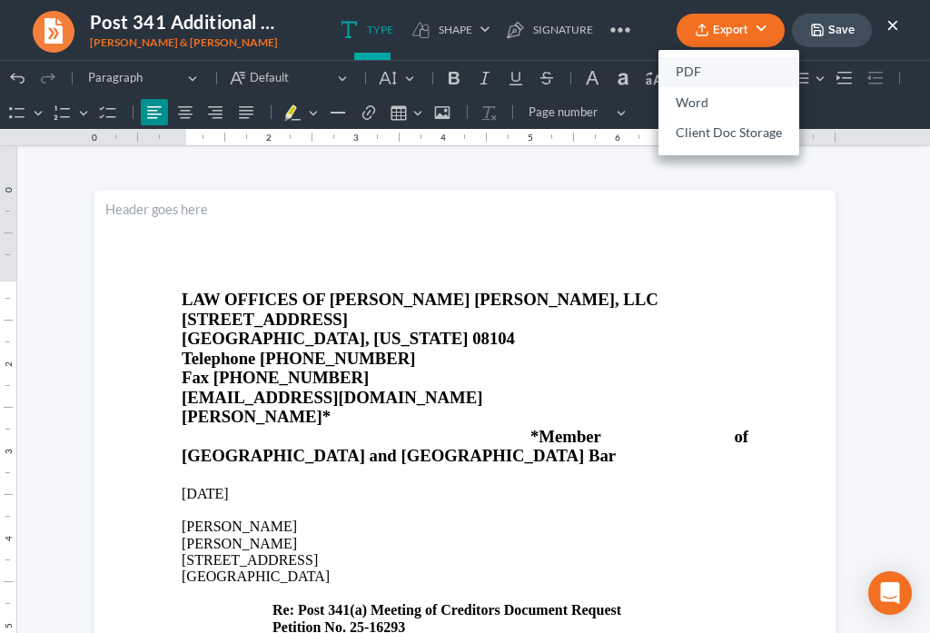
click at [707, 67] on link "PDF" at bounding box center [729, 72] width 141 height 31
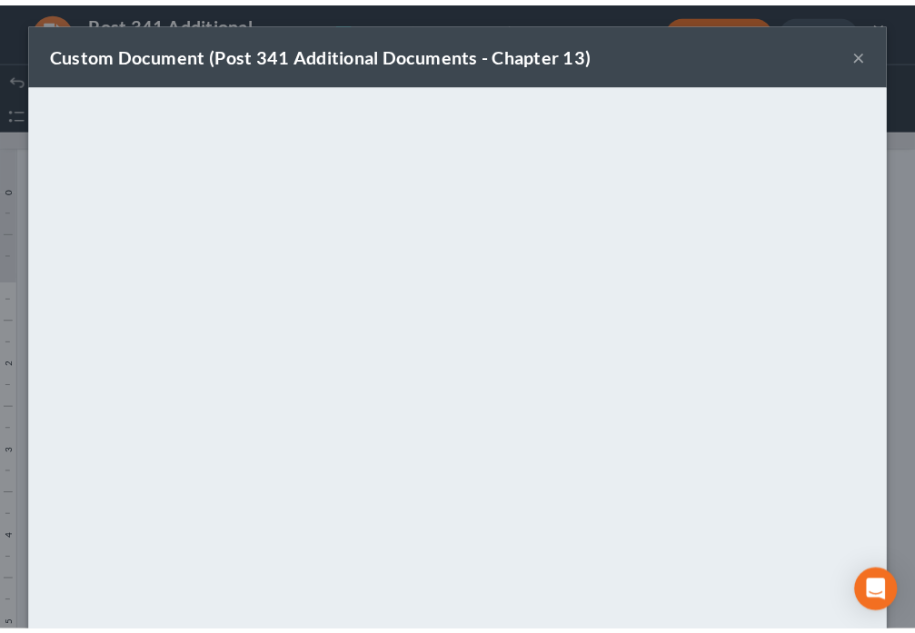
scroll to position [127, 0]
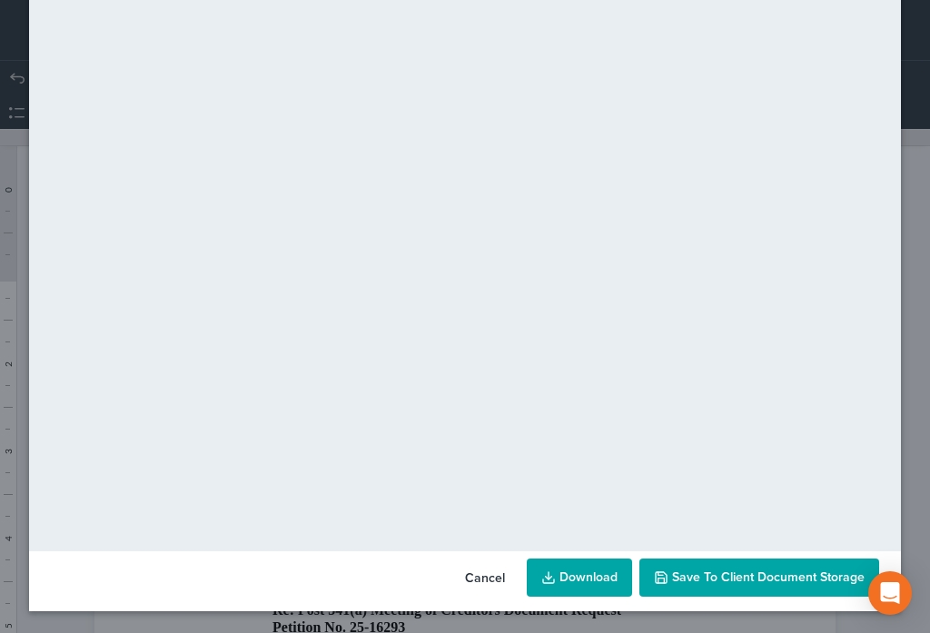
click at [747, 575] on span "Save to Client Document Storage" at bounding box center [768, 577] width 193 height 15
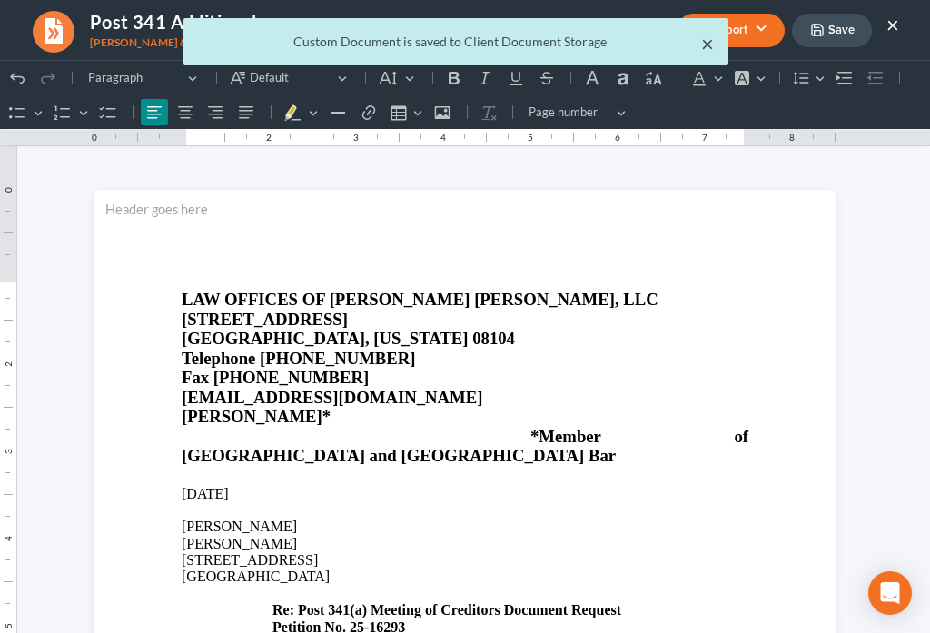
click at [702, 48] on button "×" at bounding box center [707, 44] width 13 height 22
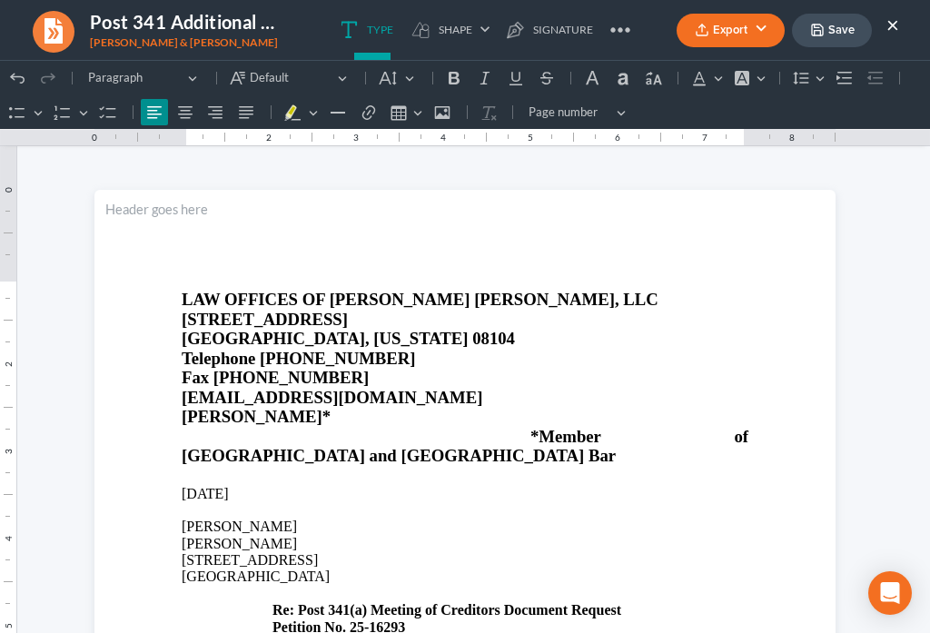
click at [892, 24] on button "×" at bounding box center [893, 25] width 13 height 22
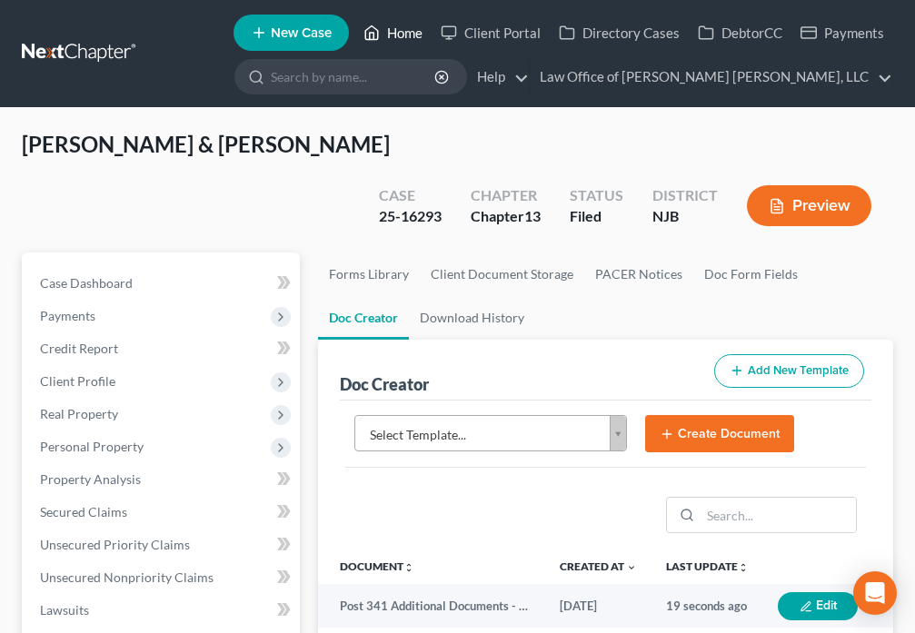
click at [394, 34] on link "Home" at bounding box center [392, 32] width 77 height 33
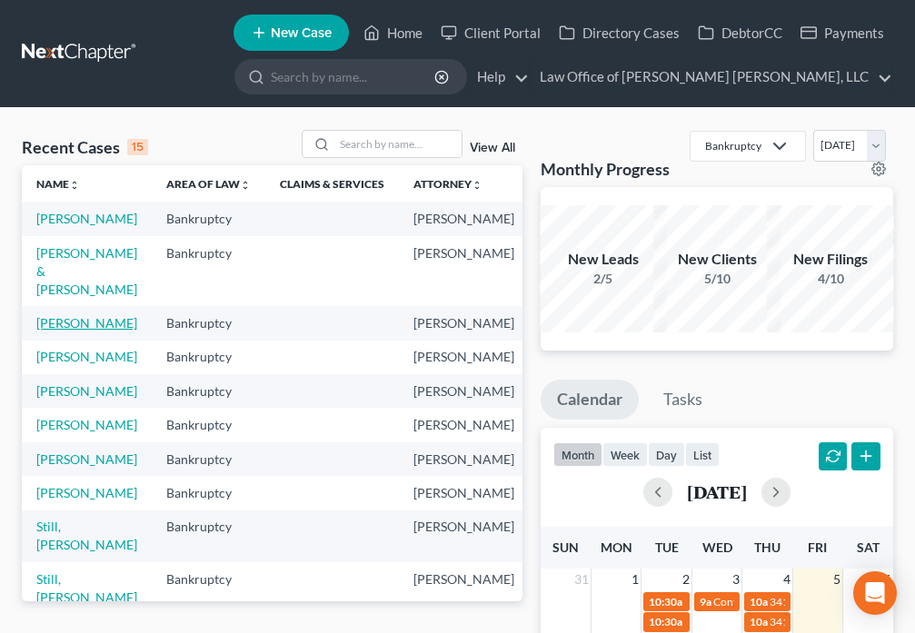
click at [52, 331] on link "Morris, Kristin" at bounding box center [86, 322] width 101 height 15
select select "6"
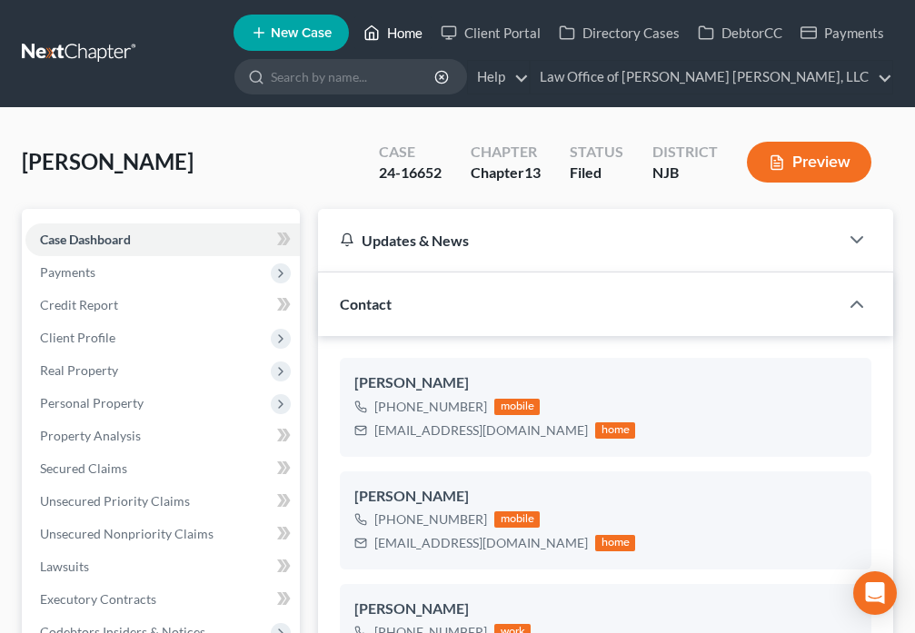
click at [397, 32] on link "Home" at bounding box center [392, 32] width 77 height 33
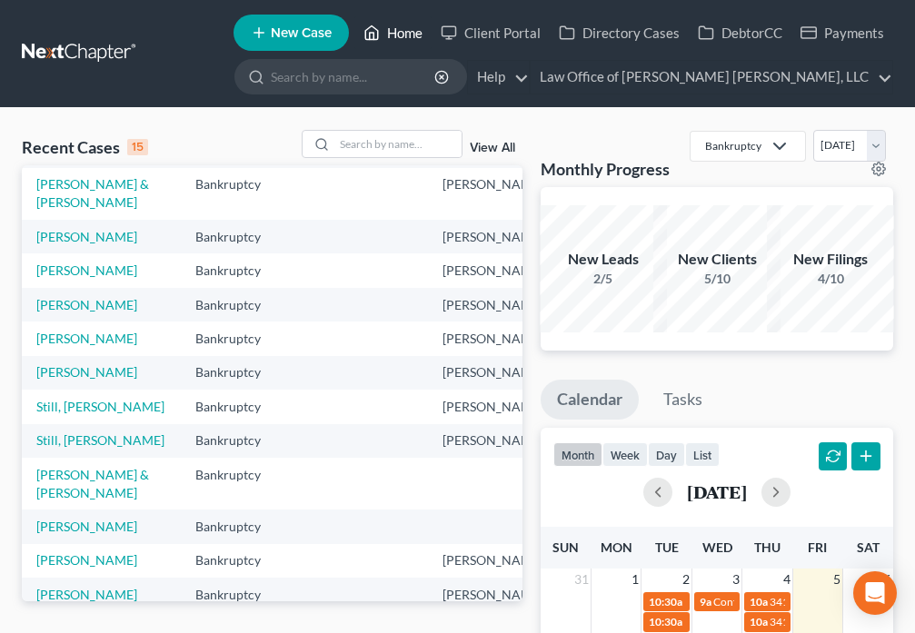
scroll to position [275, 0]
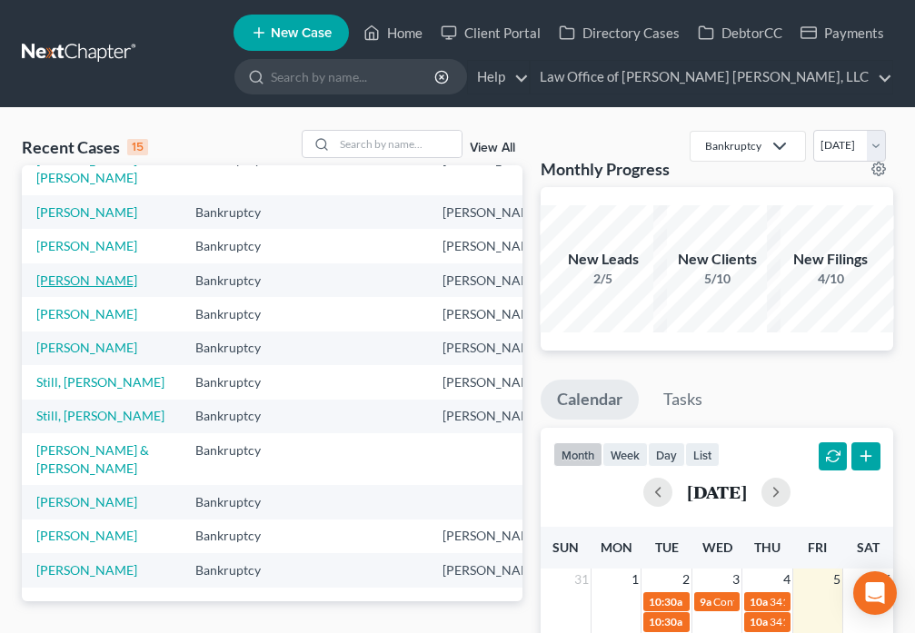
click at [60, 276] on link "Brown, Brenda" at bounding box center [86, 280] width 101 height 15
select select "6"
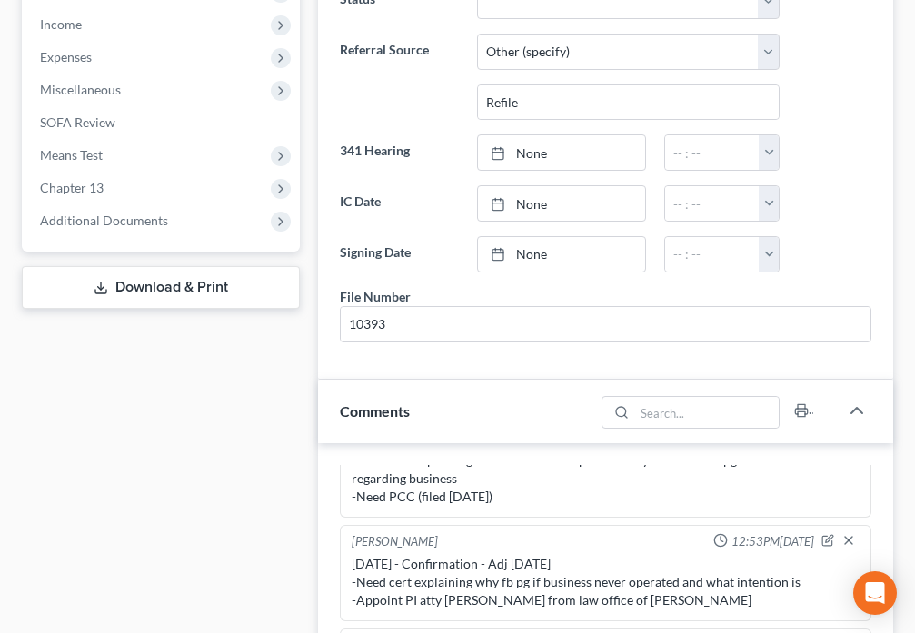
scroll to position [657, 0]
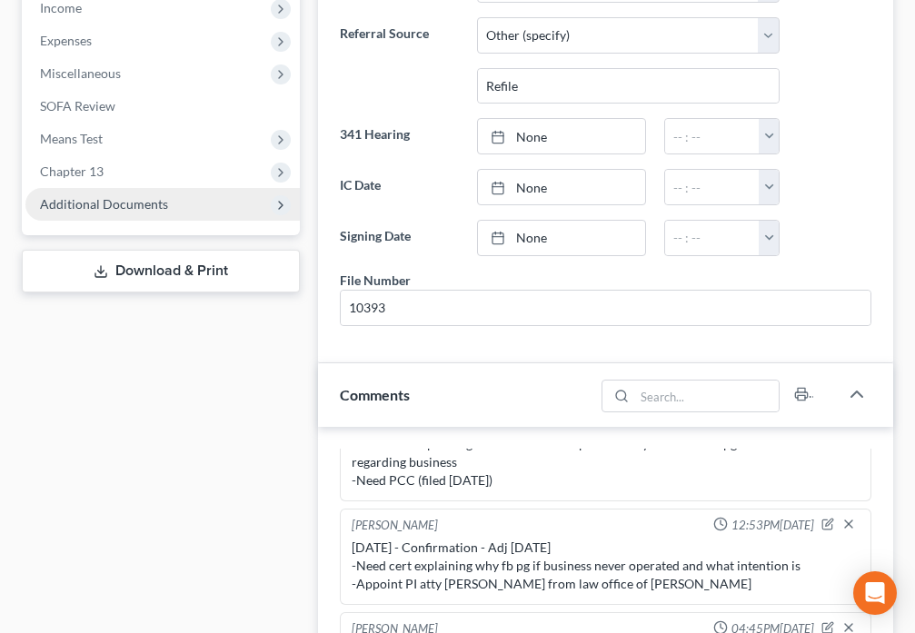
click at [119, 209] on span "Additional Documents" at bounding box center [104, 203] width 128 height 15
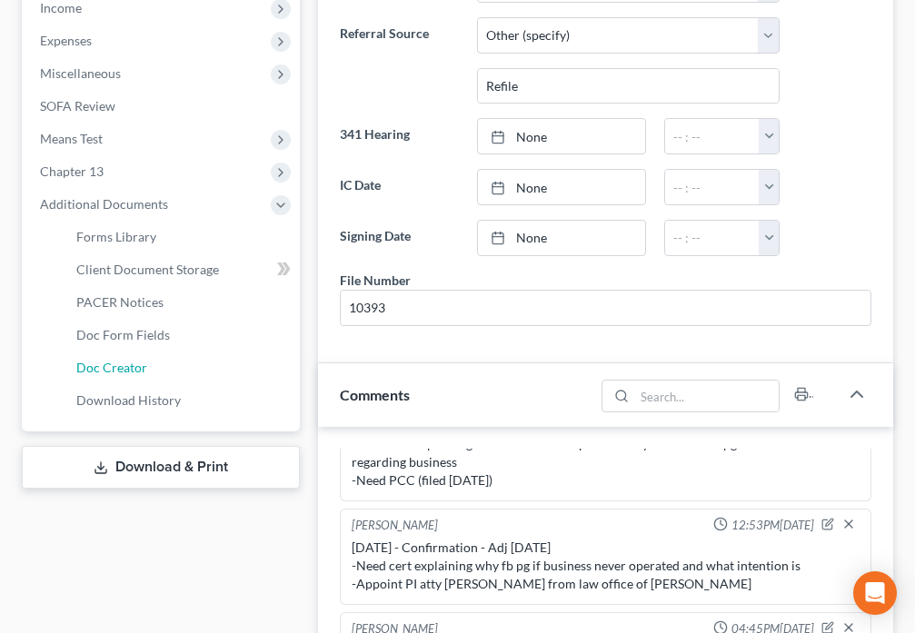
drag, startPoint x: 126, startPoint y: 370, endPoint x: 466, endPoint y: 390, distance: 340.3
click at [128, 369] on span "Doc Creator" at bounding box center [111, 367] width 71 height 15
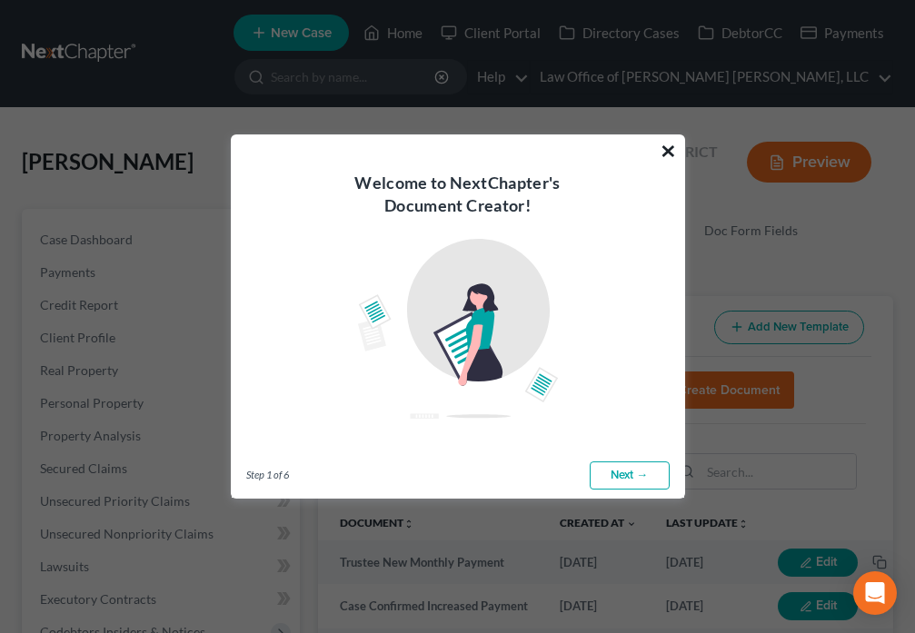
click at [665, 149] on button "×" at bounding box center [667, 150] width 17 height 29
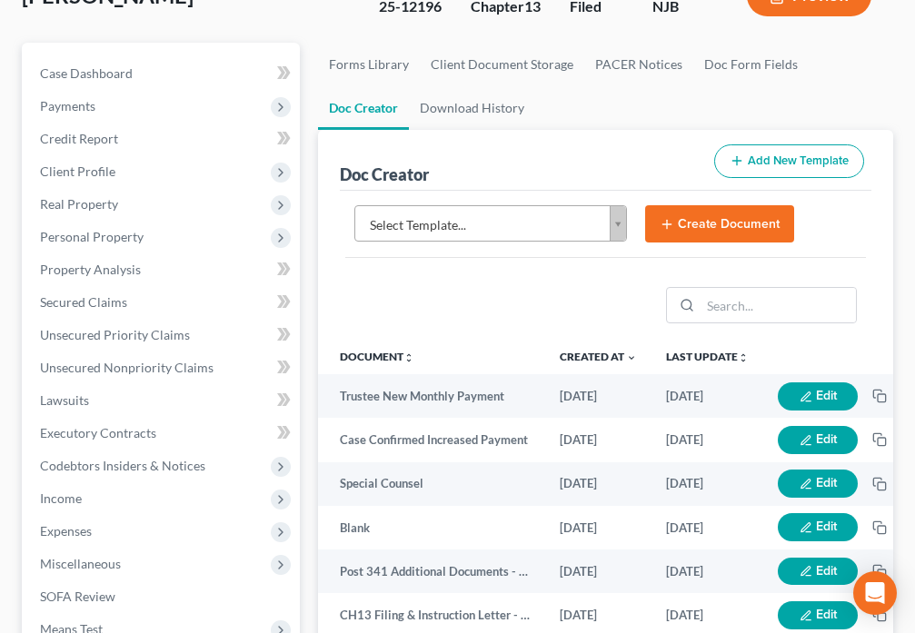
scroll to position [64, 0]
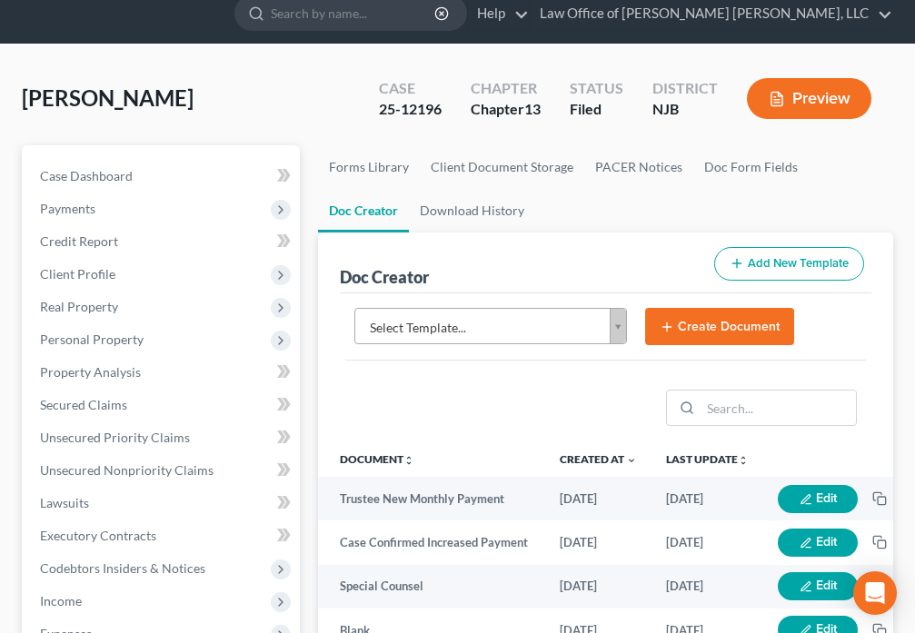
click at [610, 332] on body "Home New Case Client Portal Directory Cases DebtorCC Payments Law Office of Dav…" at bounding box center [457, 543] width 915 height 1214
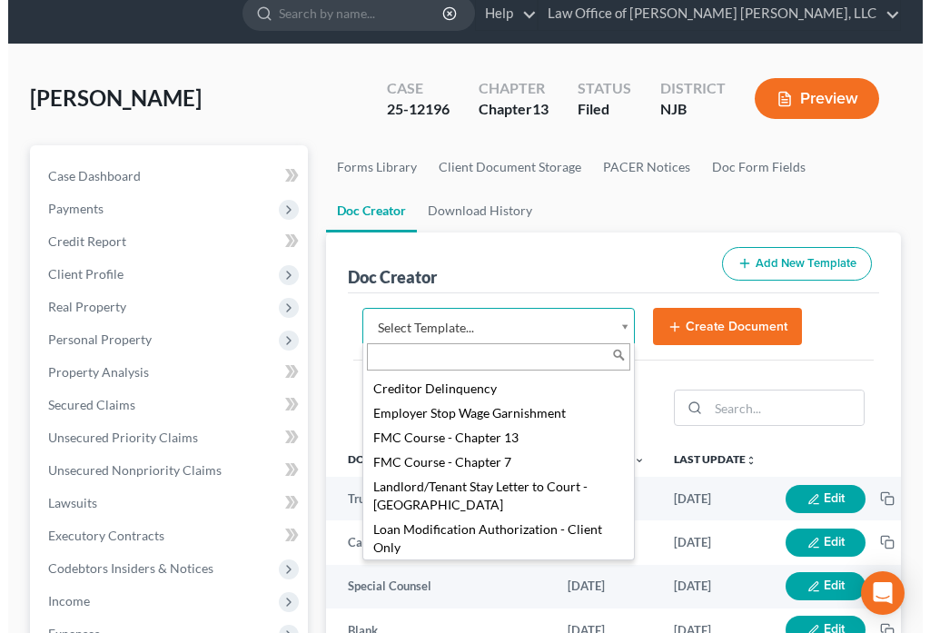
scroll to position [1399, 0]
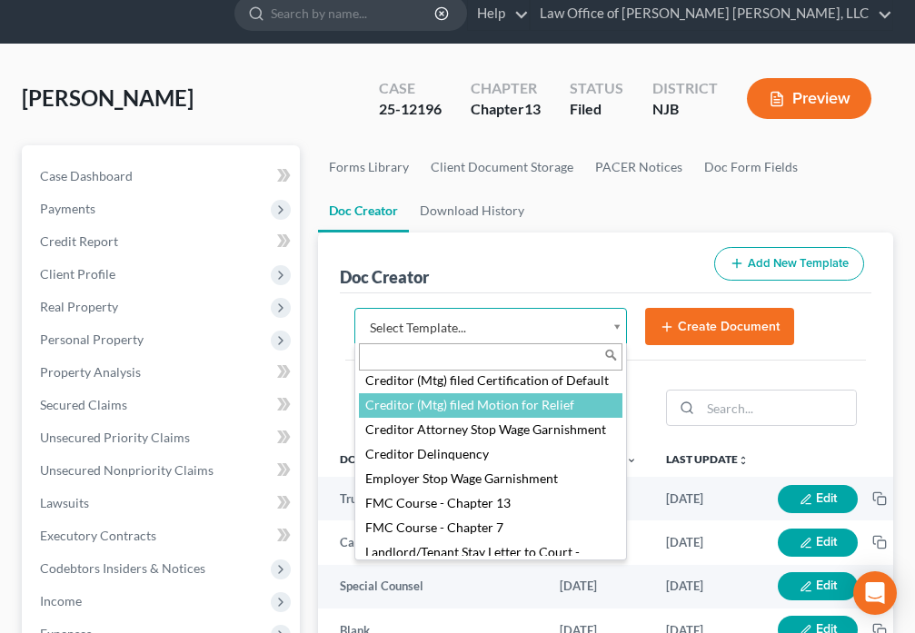
select select "88565"
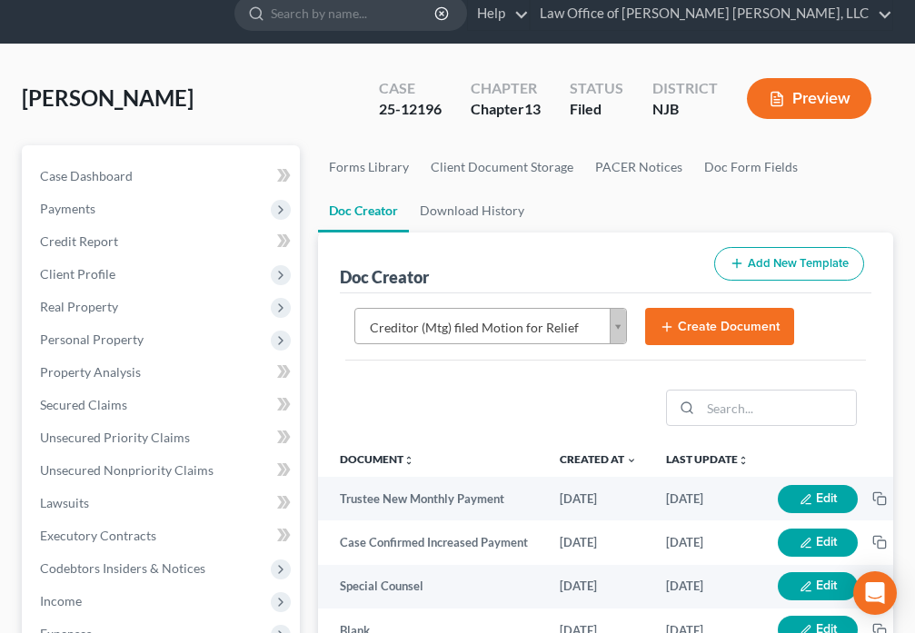
click at [706, 334] on button "Create Document" at bounding box center [719, 327] width 149 height 38
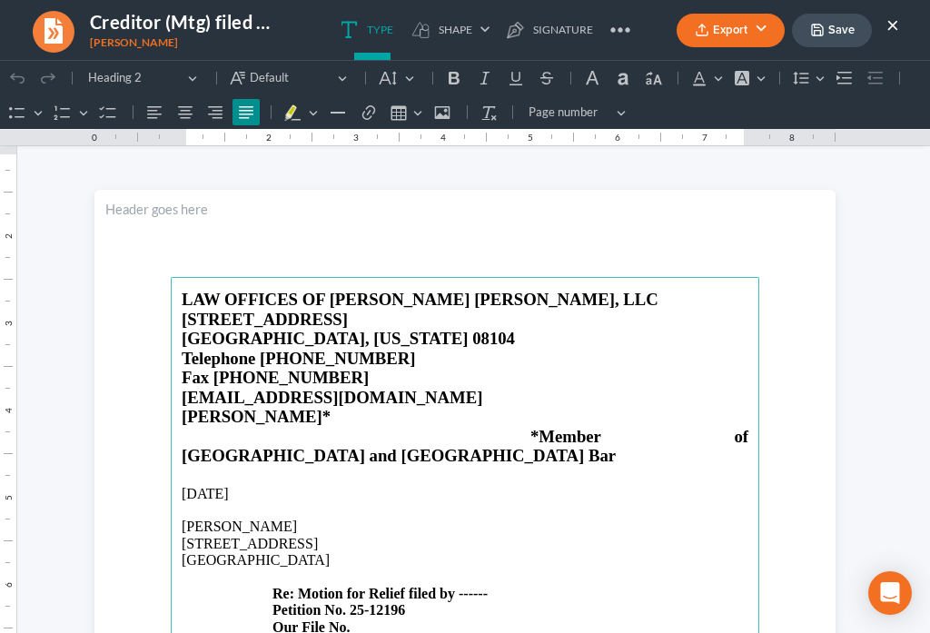
scroll to position [0, 0]
click at [496, 553] on p "37 Meadowrue Lane Sicklerville, NJ 08081 Re: Motion for Relief filed by ------ …" at bounding box center [465, 586] width 567 height 100
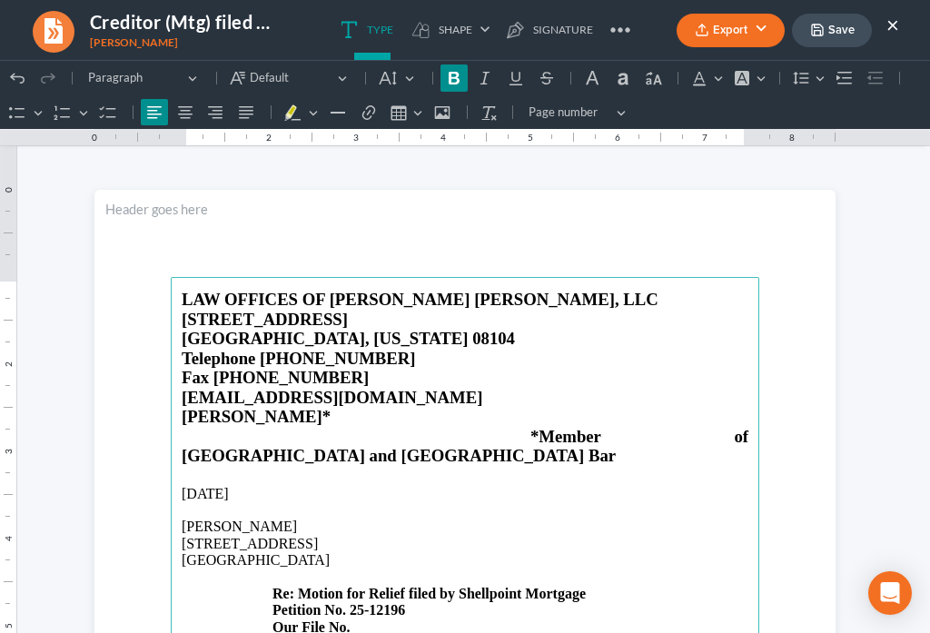
click at [362, 588] on p "37 Meadowrue Lane Sicklerville, NJ 08081 Re: Motion for Relief filed by Shellpo…" at bounding box center [465, 586] width 567 height 100
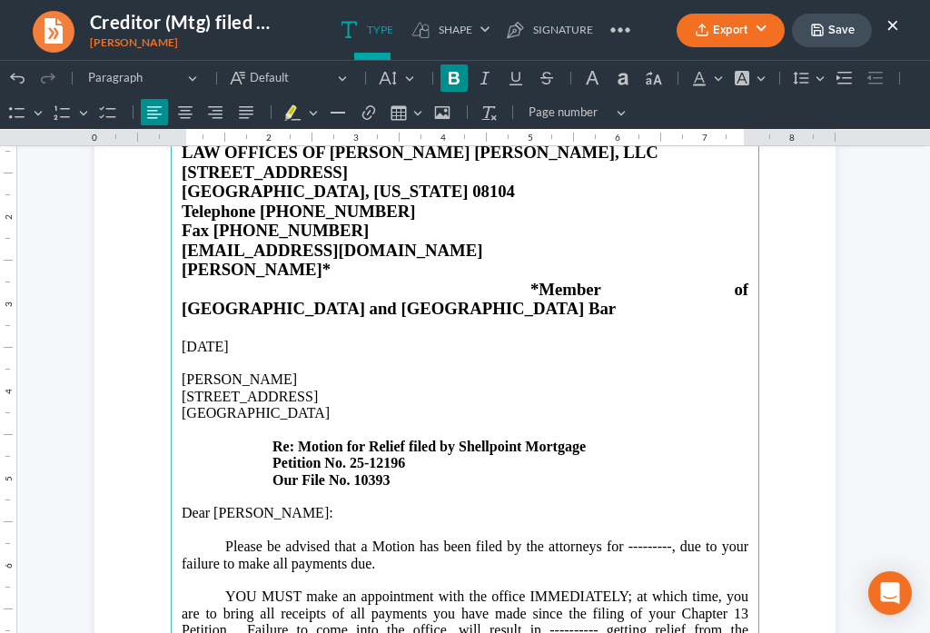
scroll to position [233, 0]
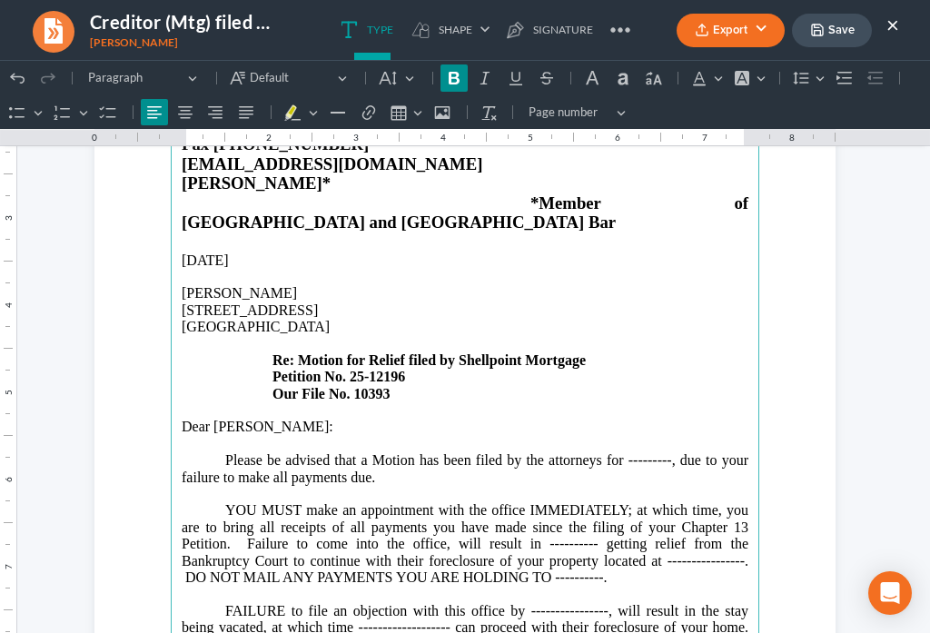
click at [663, 452] on p "Please be advised that a Motion has been filed by the attorneys for ---------, …" at bounding box center [465, 469] width 567 height 34
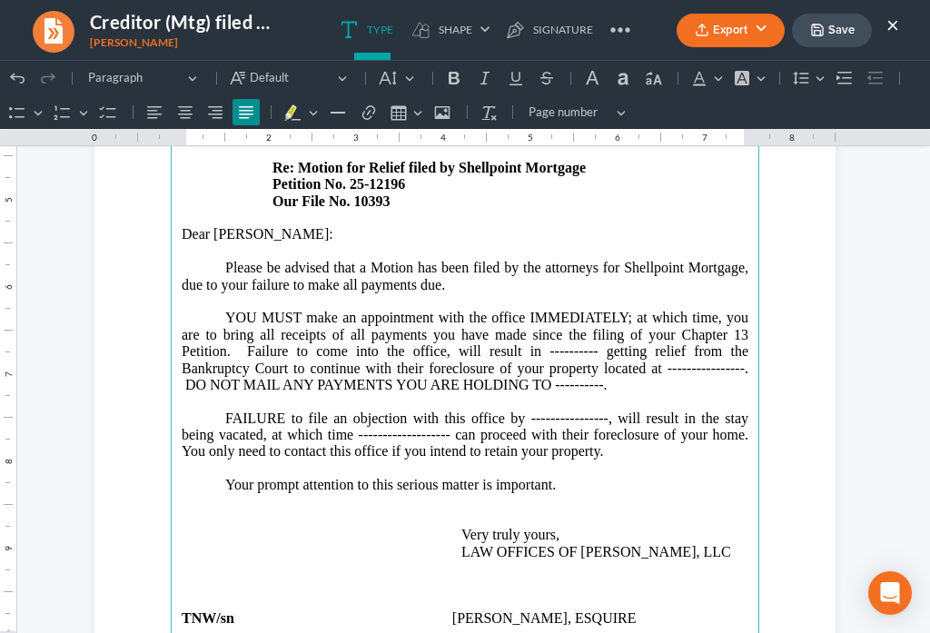
scroll to position [445, 0]
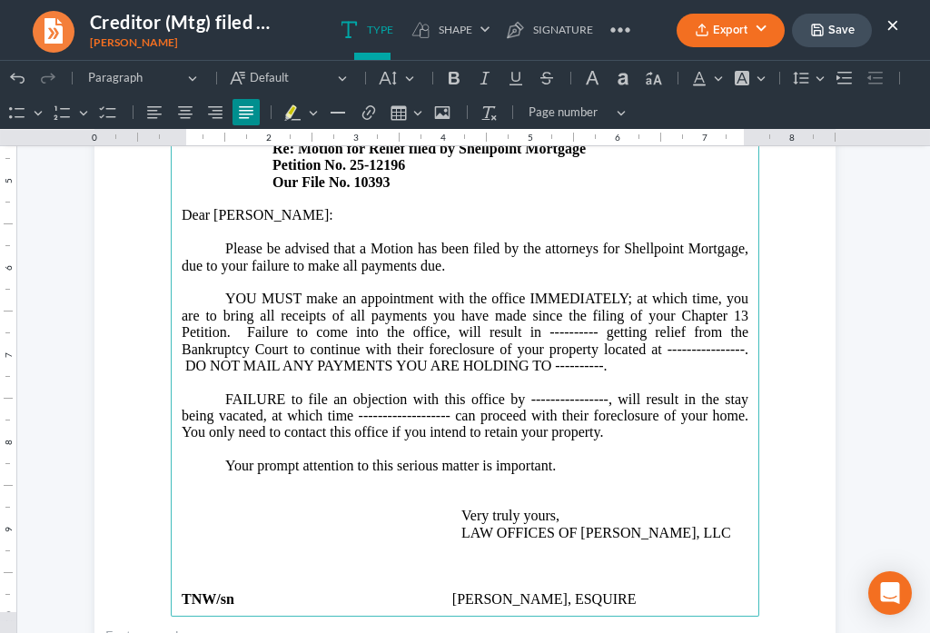
click at [595, 292] on p "YOU MUST make an appointment with the office IMMEDIATELY; at which time, you ar…" at bounding box center [465, 333] width 567 height 84
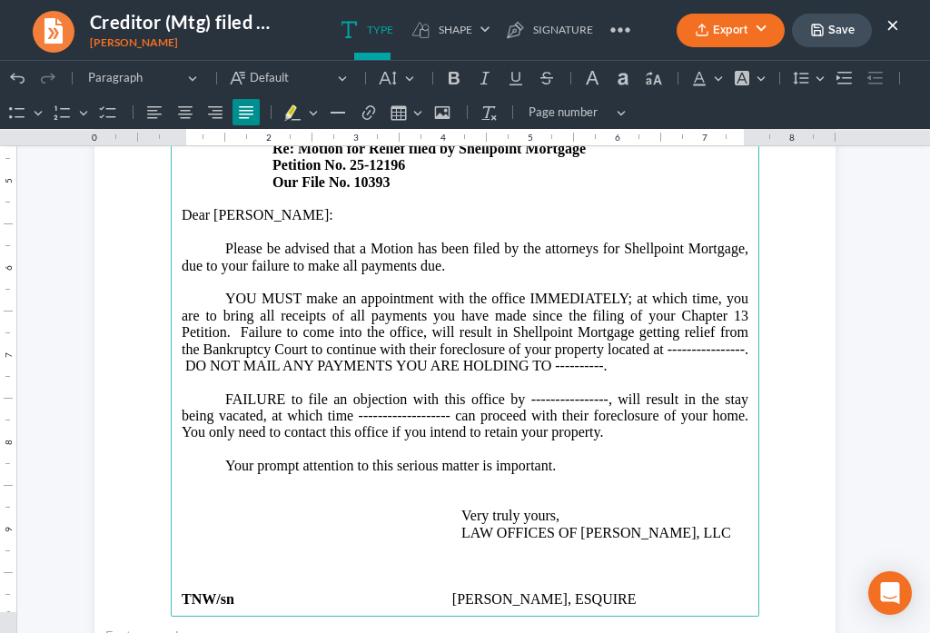
click at [737, 311] on p "YOU MUST make an appointment with the office IMMEDIATELY; at which time, you ar…" at bounding box center [465, 333] width 567 height 84
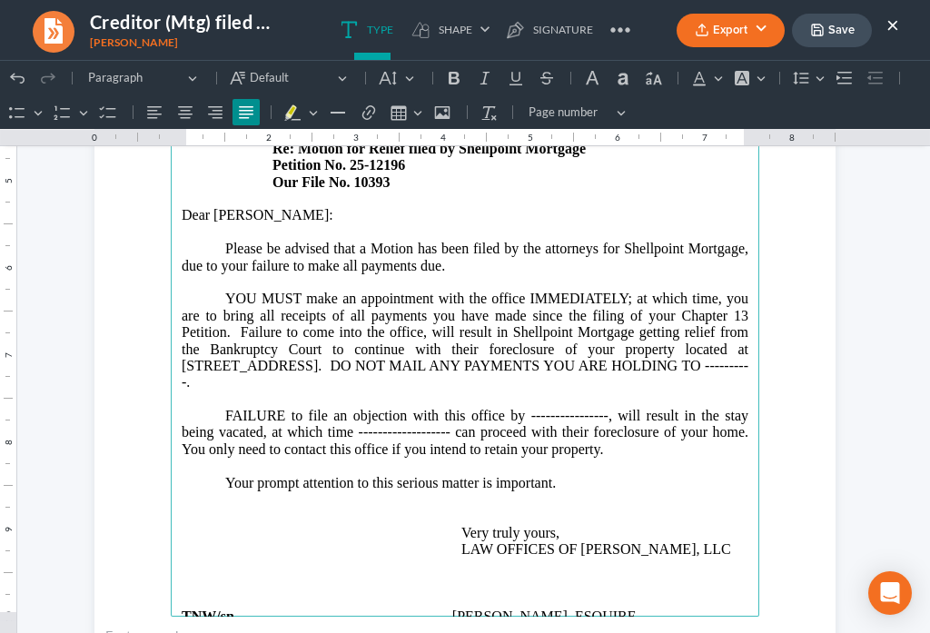
click at [243, 341] on p "YOU MUST make an appointment with the office IMMEDIATELY; at which time, you ar…" at bounding box center [465, 341] width 567 height 100
click at [371, 374] on span "Rich Text Editor, page-0-main" at bounding box center [376, 382] width 44 height 16
click at [600, 408] on p "FAILURE to file an objection with this office by ----------------, will result …" at bounding box center [465, 433] width 567 height 50
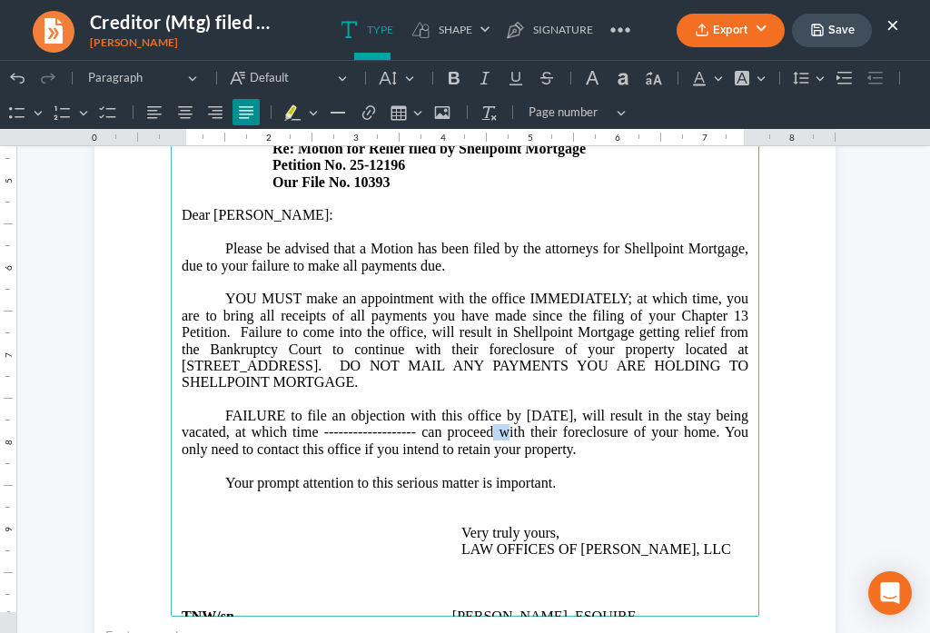
click at [488, 408] on p "FAILURE to file an objection with this office by September 23, 2025, will resul…" at bounding box center [465, 433] width 567 height 50
click at [480, 408] on p "FAILURE to file an objection with this office by September 23, 2025, will resul…" at bounding box center [465, 433] width 567 height 50
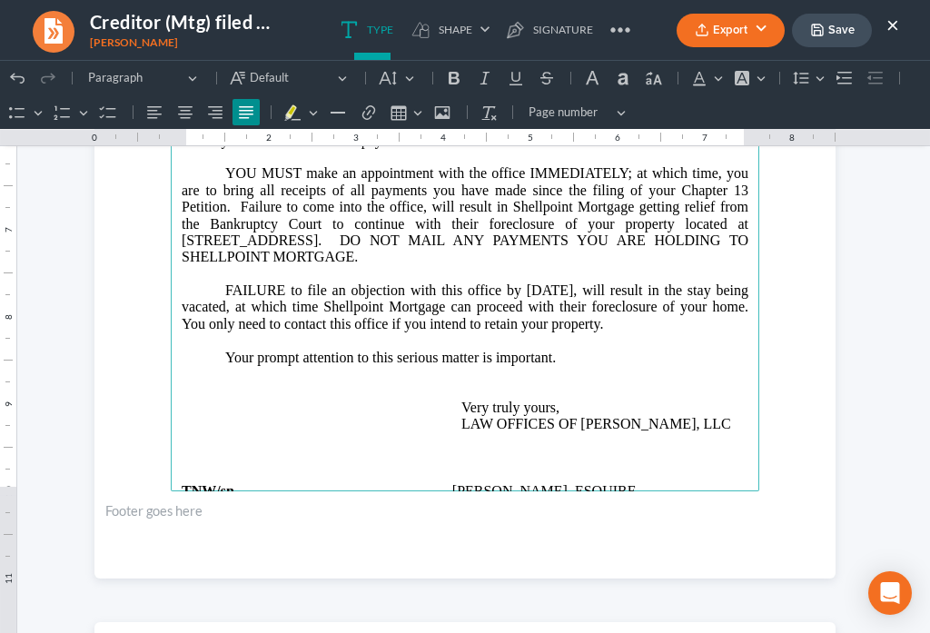
scroll to position [572, 0]
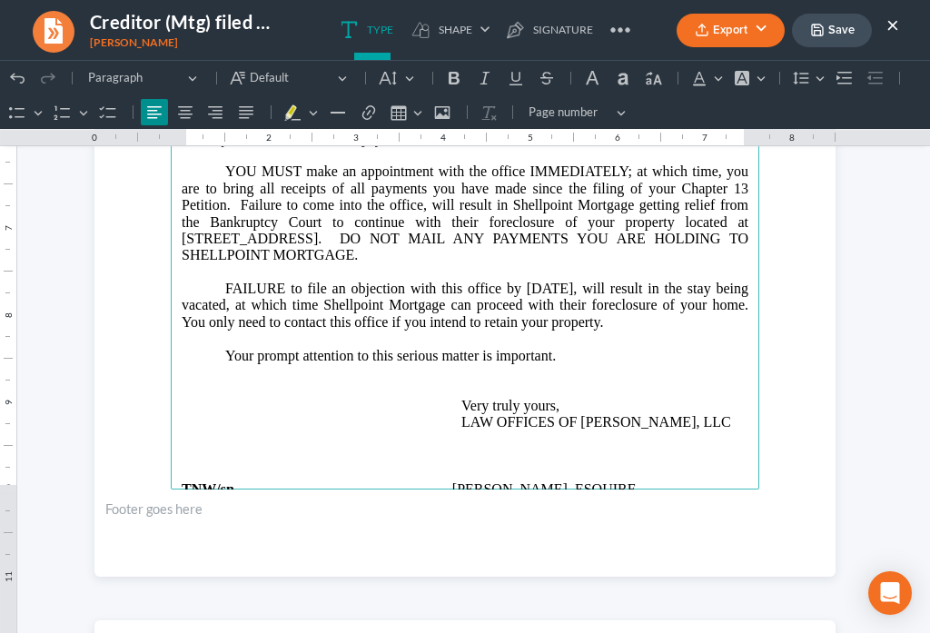
click at [567, 364] on p "Rich Text Editor, page-0-main" at bounding box center [465, 372] width 567 height 16
click at [567, 348] on p "Your prompt attention to this serious matter is important." at bounding box center [465, 356] width 567 height 16
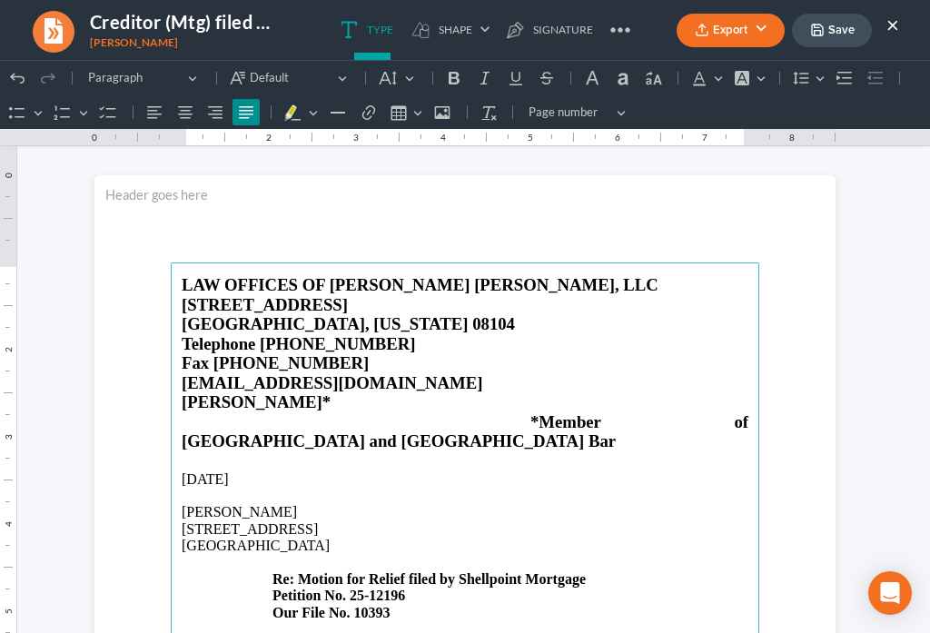
scroll to position [0, 0]
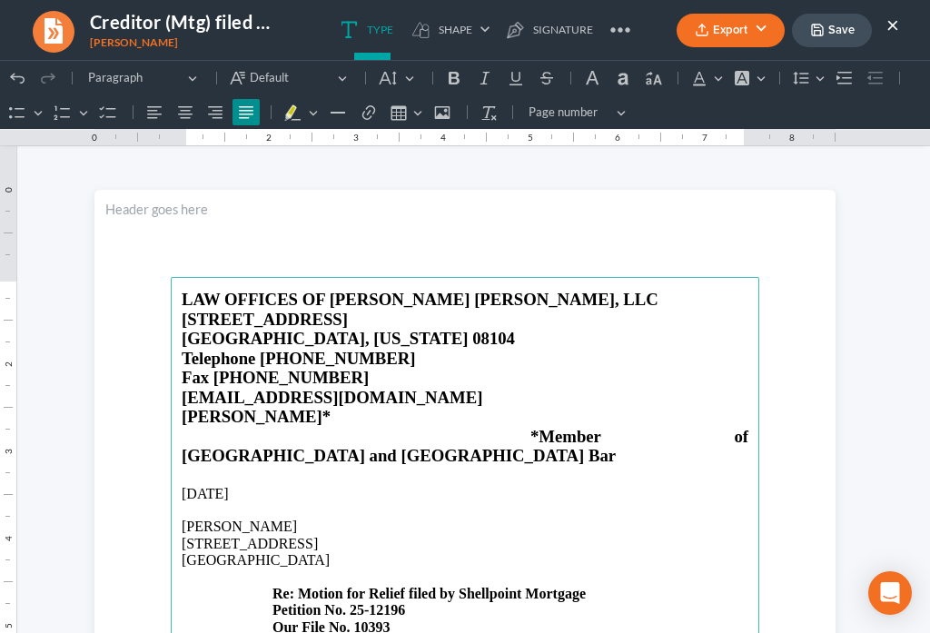
click at [827, 27] on button "Save" at bounding box center [832, 31] width 80 height 34
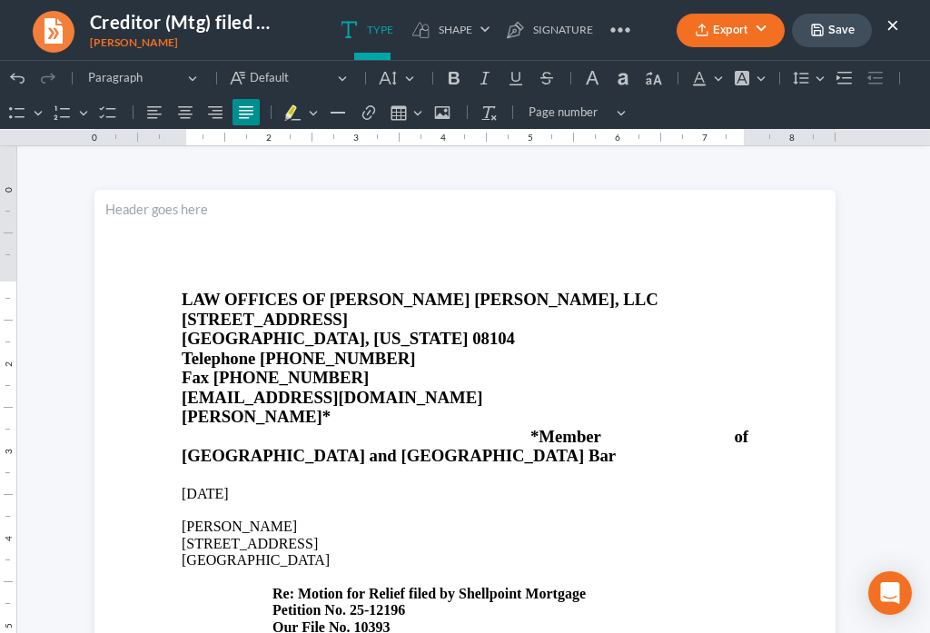
click at [704, 43] on button "Export" at bounding box center [731, 31] width 108 height 34
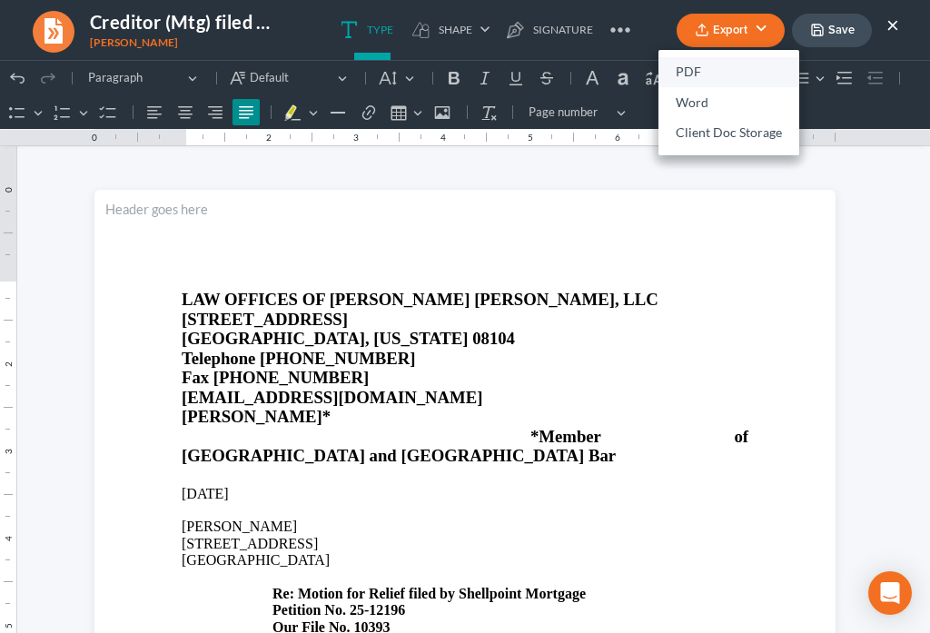
click at [681, 72] on link "PDF" at bounding box center [729, 72] width 141 height 31
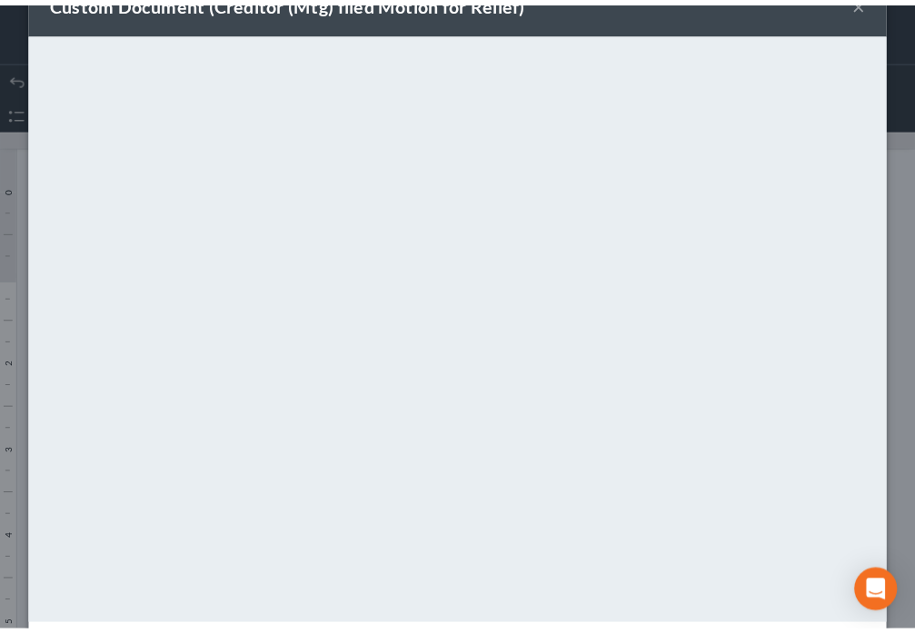
scroll to position [127, 0]
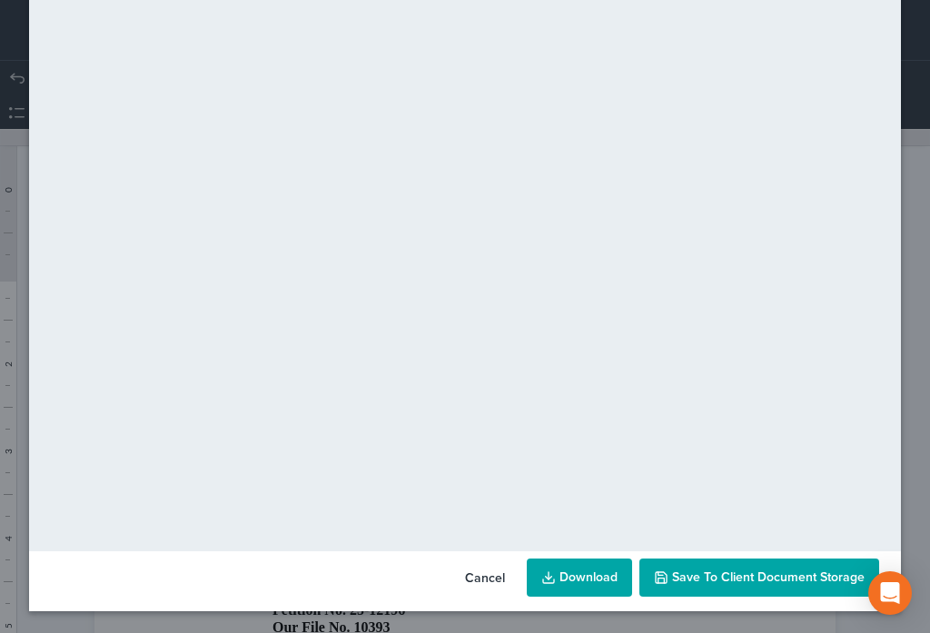
click at [808, 580] on span "Save to Client Document Storage" at bounding box center [768, 577] width 193 height 15
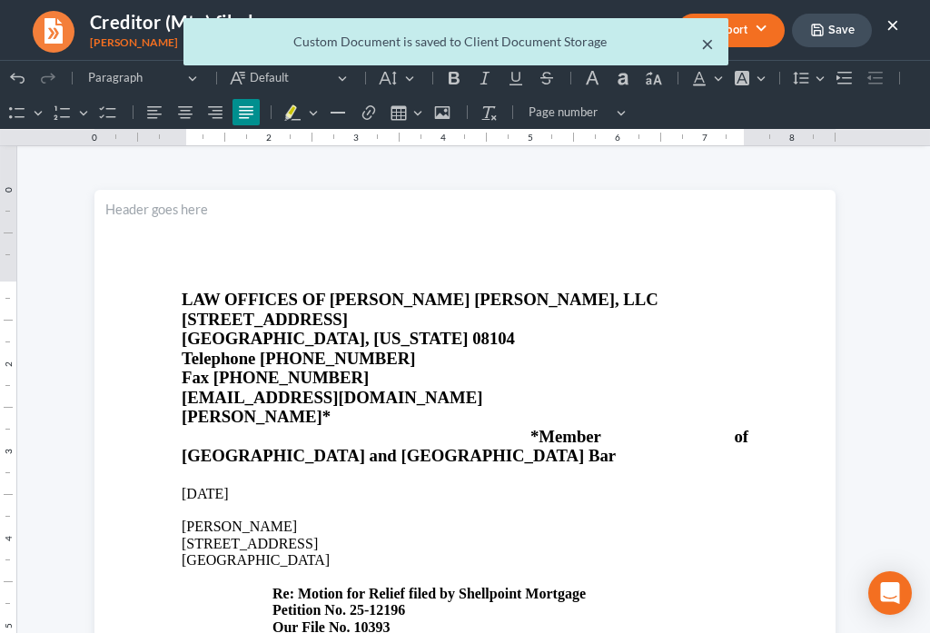
click at [707, 52] on button "×" at bounding box center [707, 44] width 13 height 22
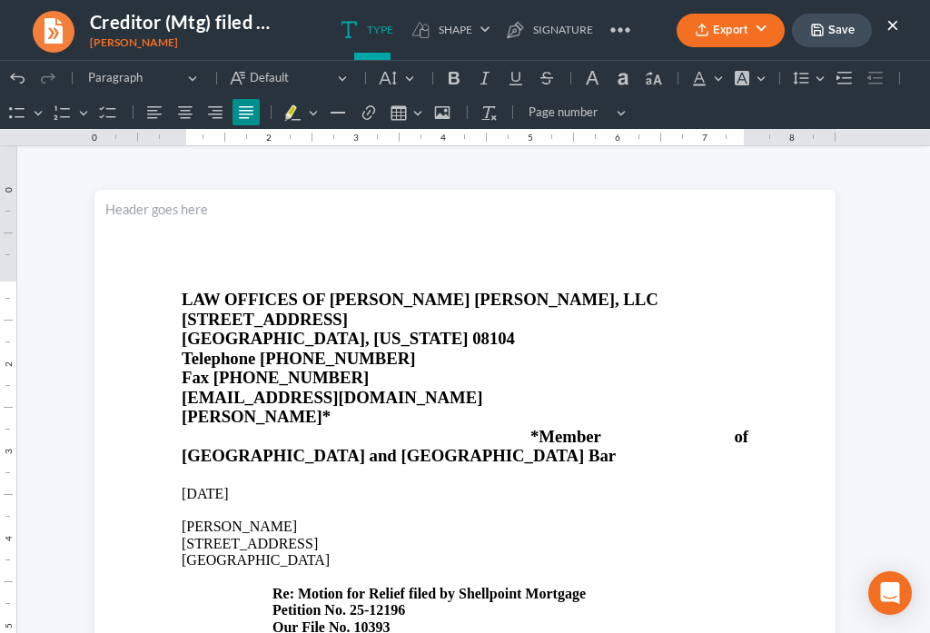
click at [893, 25] on button "×" at bounding box center [893, 25] width 13 height 22
